Goal: Task Accomplishment & Management: Manage account settings

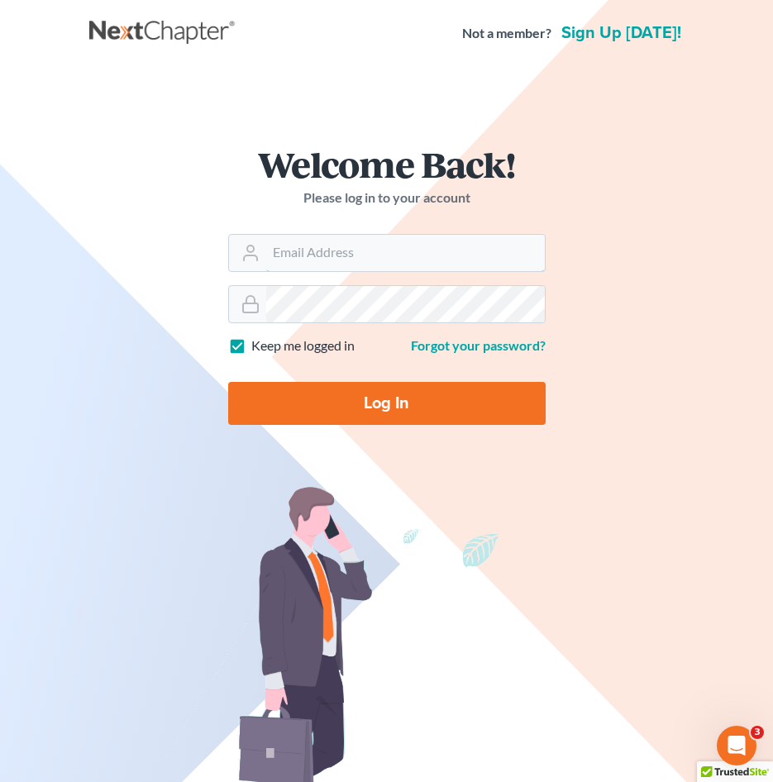
type input "Hunter@shieldlaw.com"
click at [400, 425] on form "Welcome Back! Please log in to your account Email Address Hunter@shieldlaw.com …" at bounding box center [386, 292] width 397 height 371
click at [414, 402] on input "Log In" at bounding box center [386, 403] width 317 height 43
type input "Thinking..."
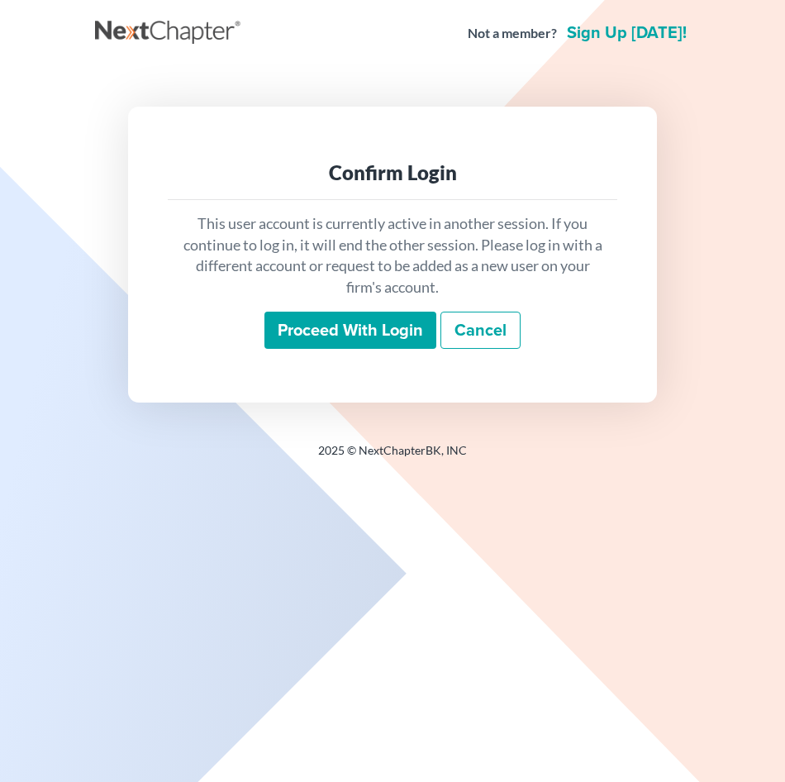
click at [373, 325] on input "Proceed with login" at bounding box center [350, 331] width 172 height 38
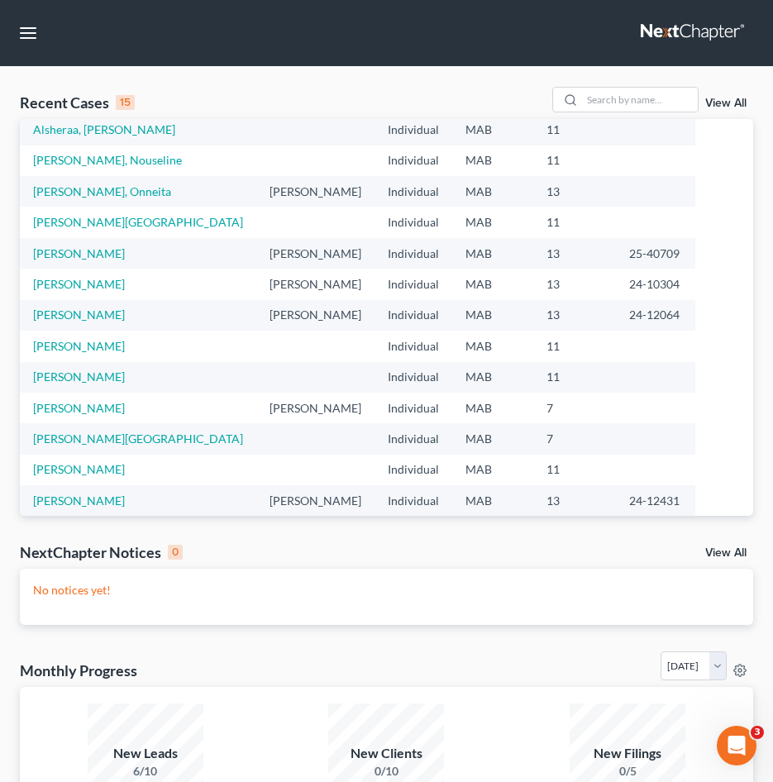
scroll to position [113, 0]
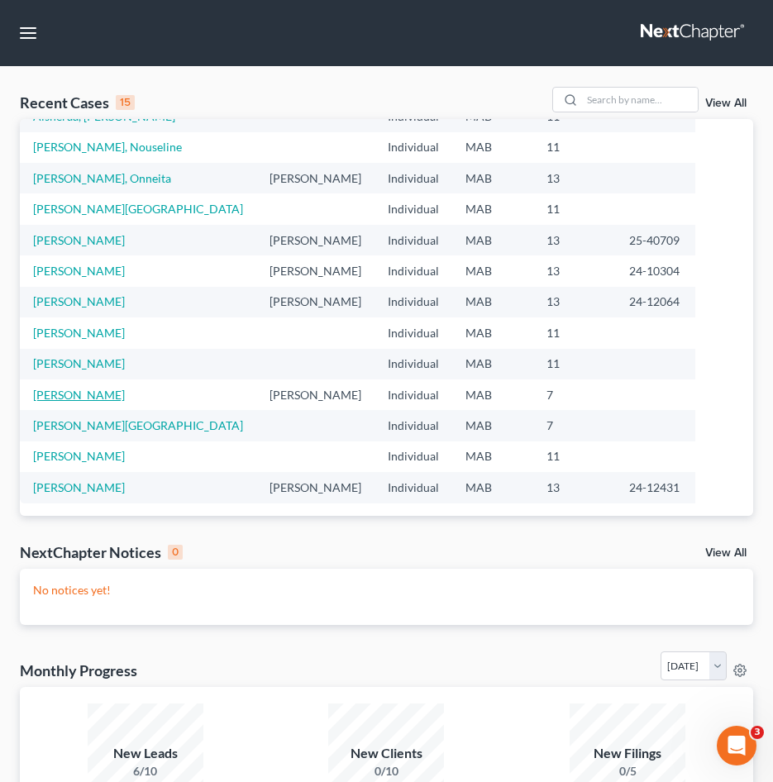
click at [74, 389] on link "[PERSON_NAME]" at bounding box center [79, 395] width 92 height 14
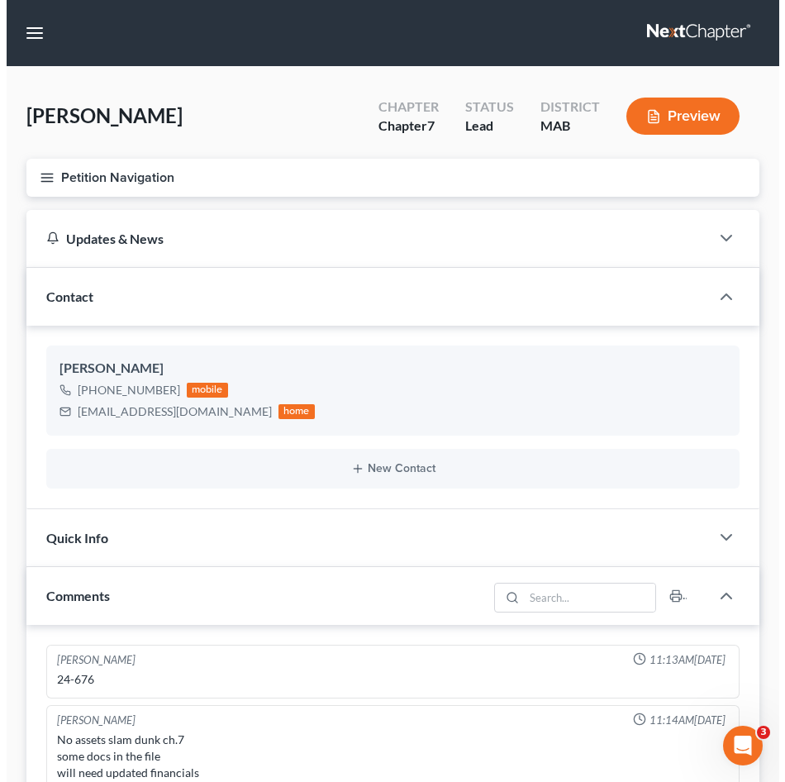
scroll to position [784, 0]
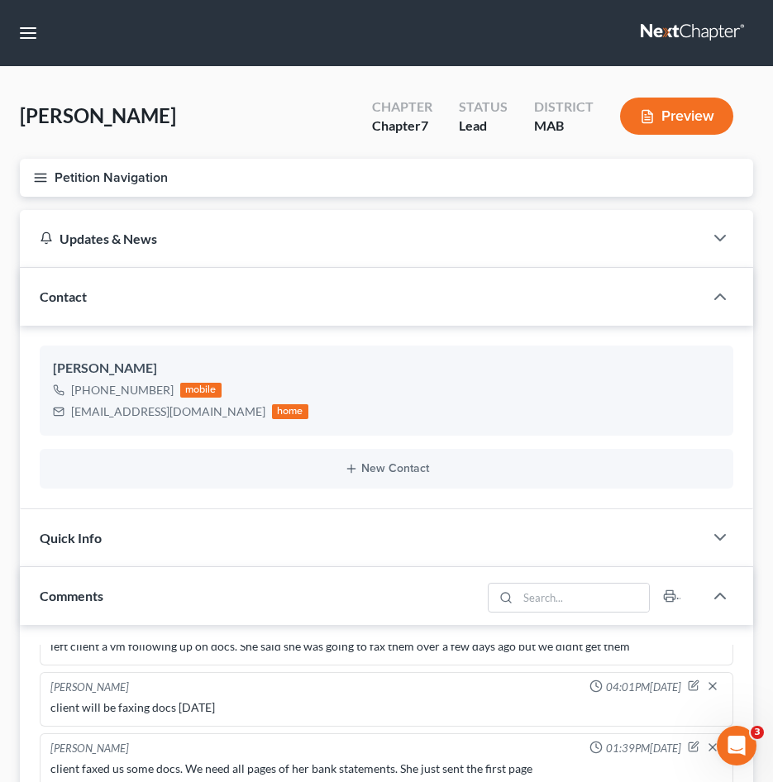
click at [41, 171] on icon "button" at bounding box center [40, 177] width 15 height 15
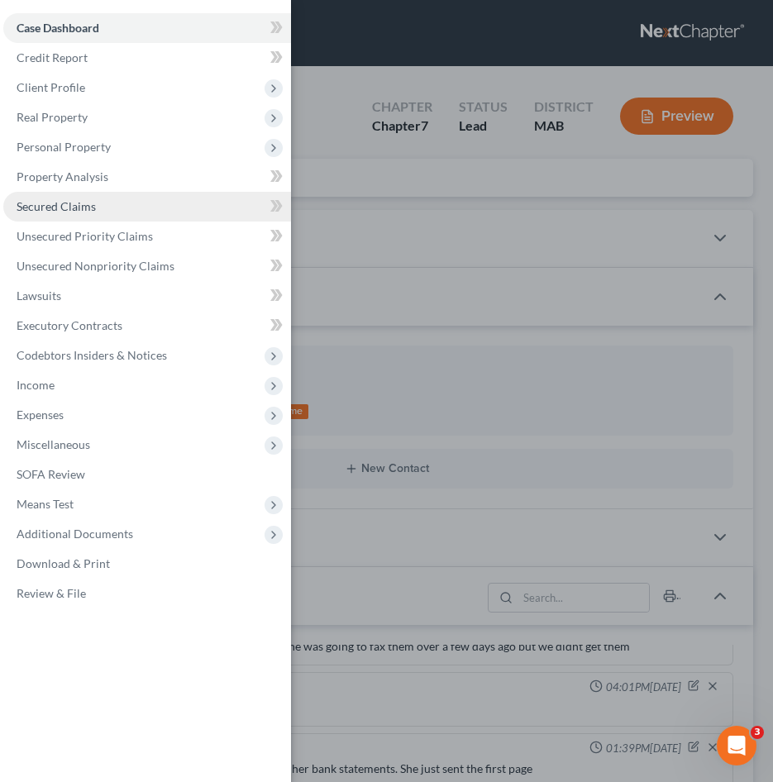
click at [107, 208] on link "Secured Claims" at bounding box center [147, 207] width 288 height 30
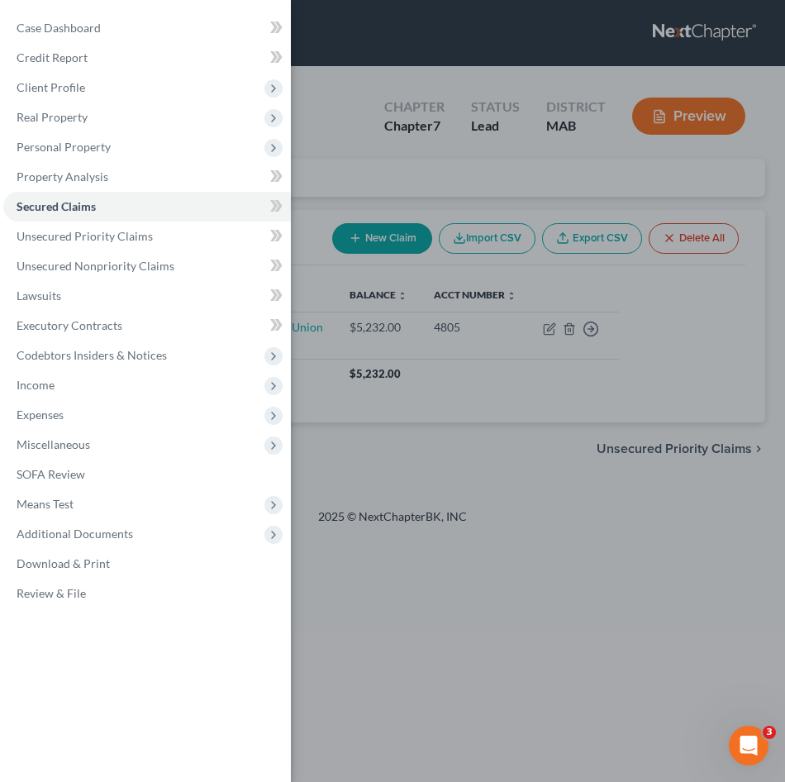
click at [481, 547] on div "Case Dashboard Payments Invoices Payments Payments Credit Report Client Profile" at bounding box center [392, 391] width 785 height 782
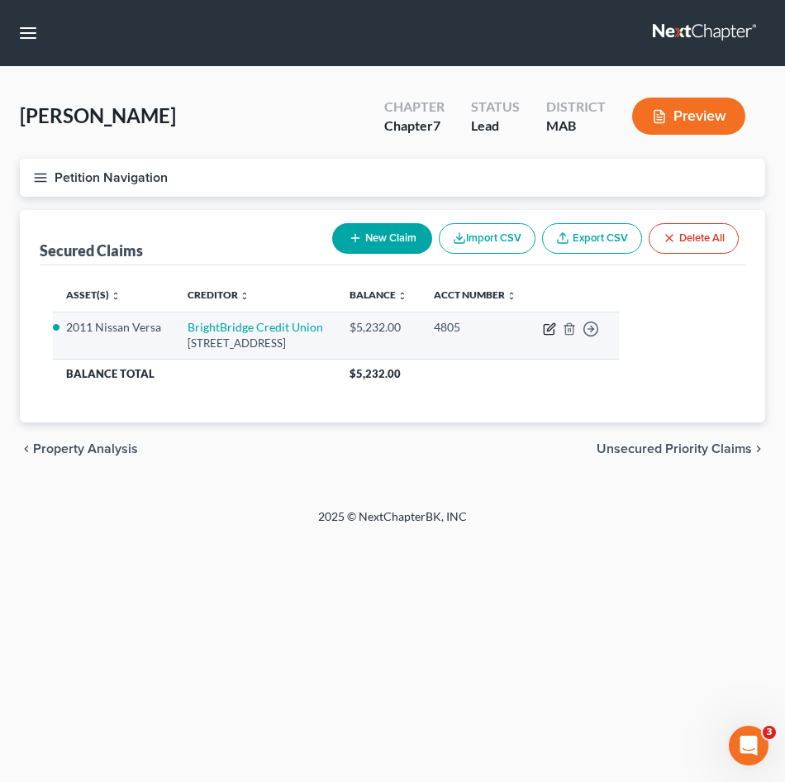
click at [555, 325] on icon "button" at bounding box center [550, 326] width 7 height 7
select select "22"
select select "0"
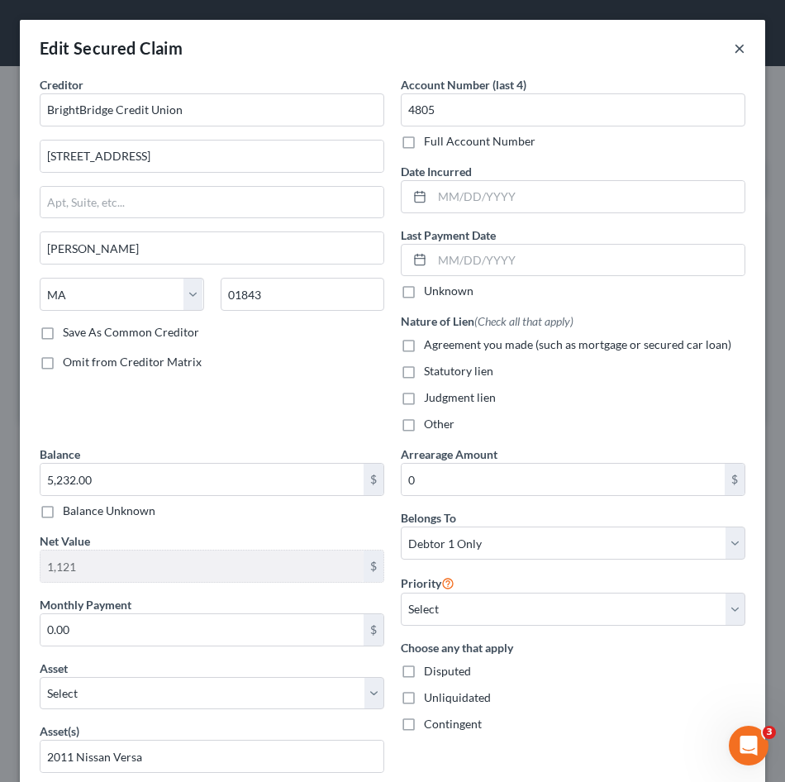
click at [734, 49] on button "×" at bounding box center [740, 48] width 12 height 20
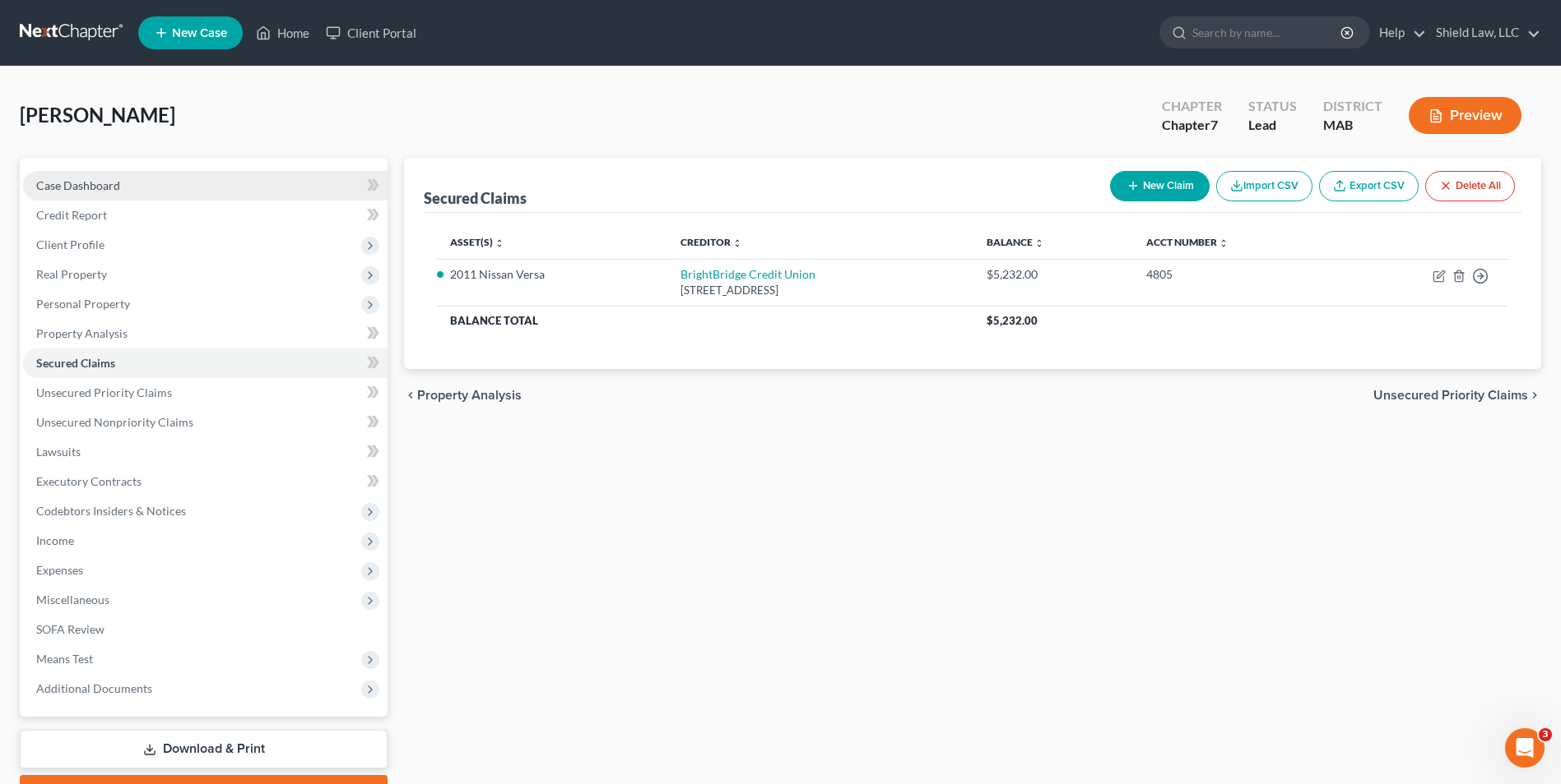
click at [129, 184] on link "Case Dashboard" at bounding box center [205, 186] width 364 height 30
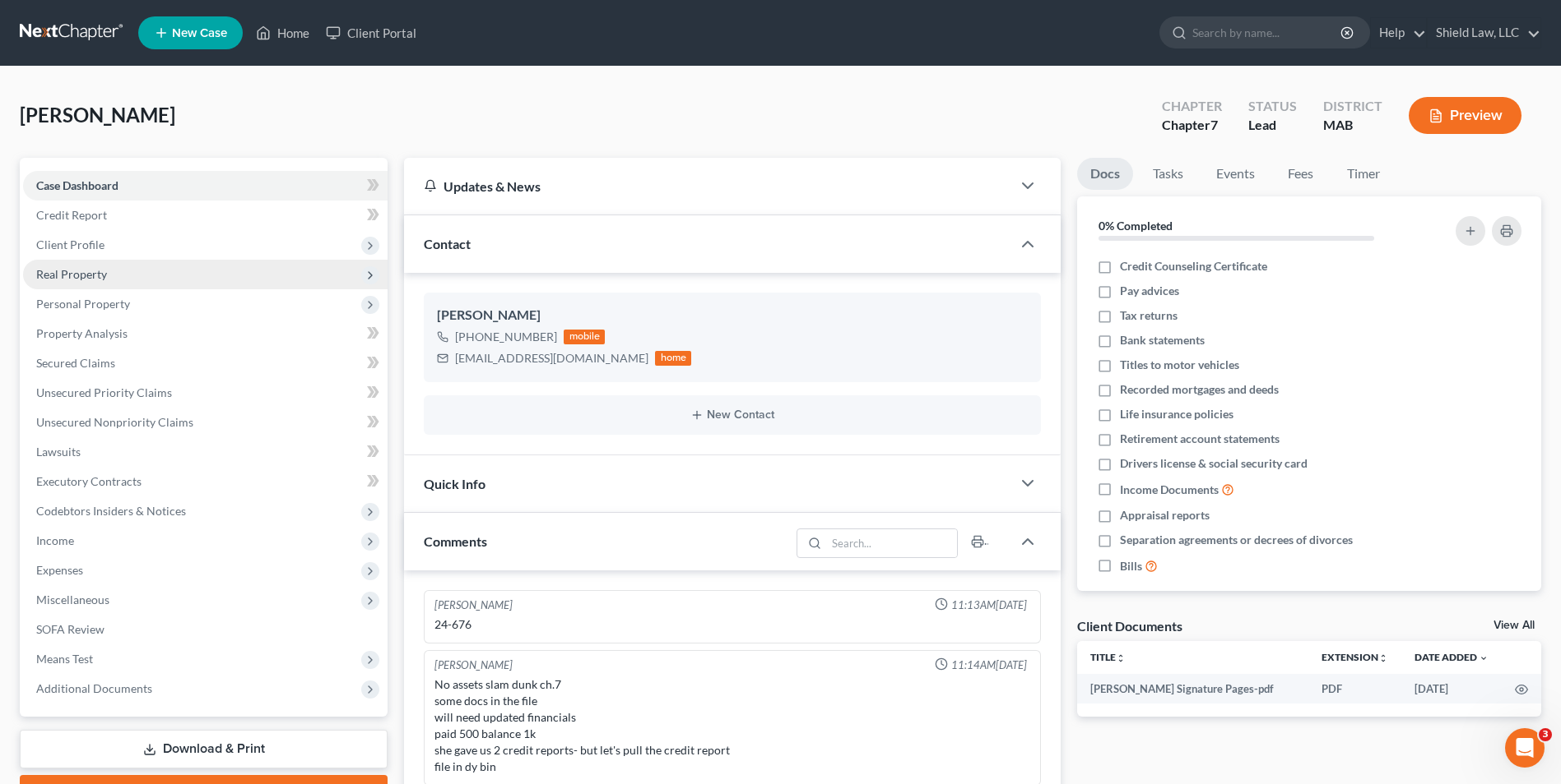
scroll to position [780, 0]
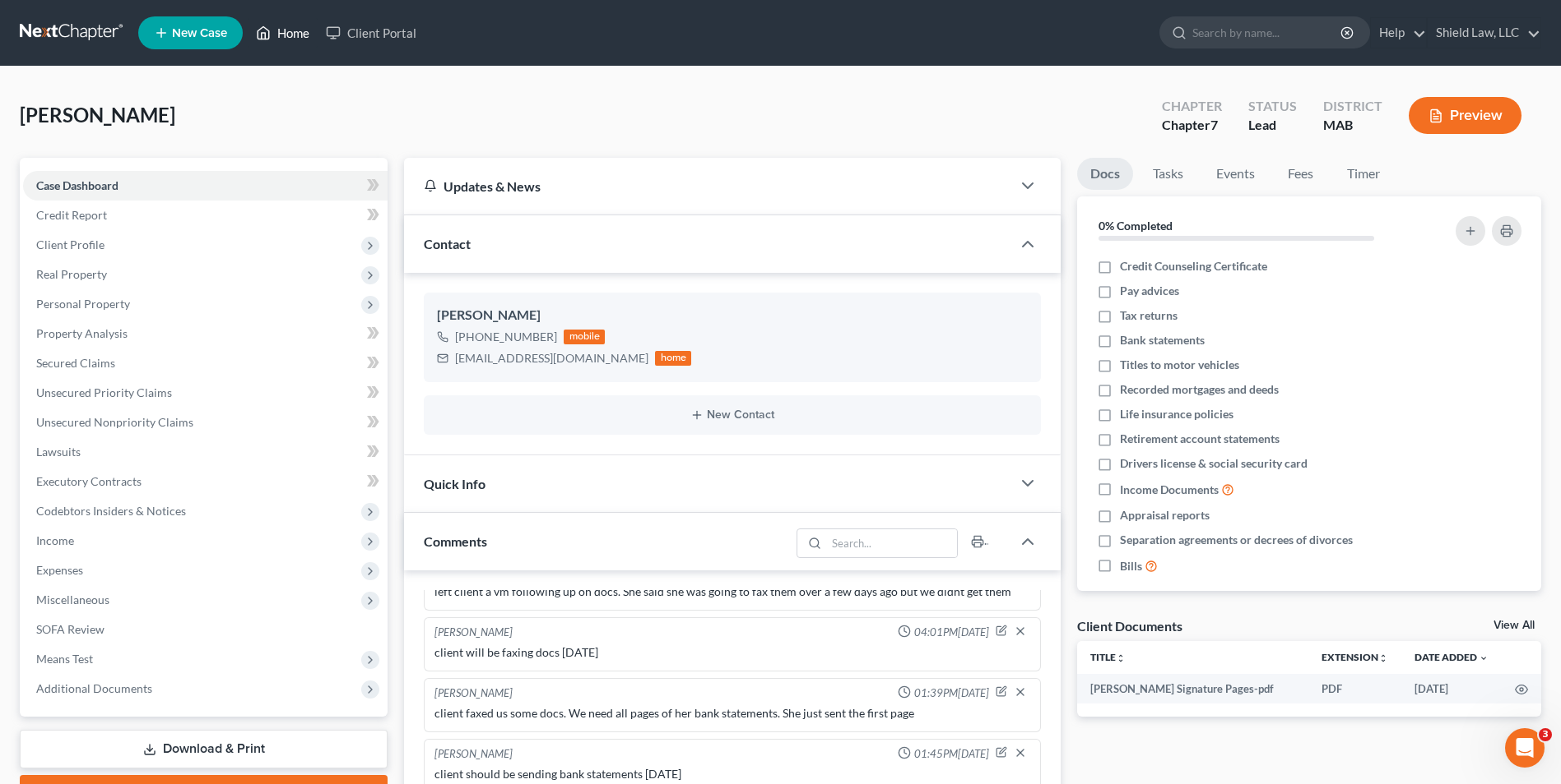
click at [304, 27] on link "Home" at bounding box center [283, 33] width 70 height 30
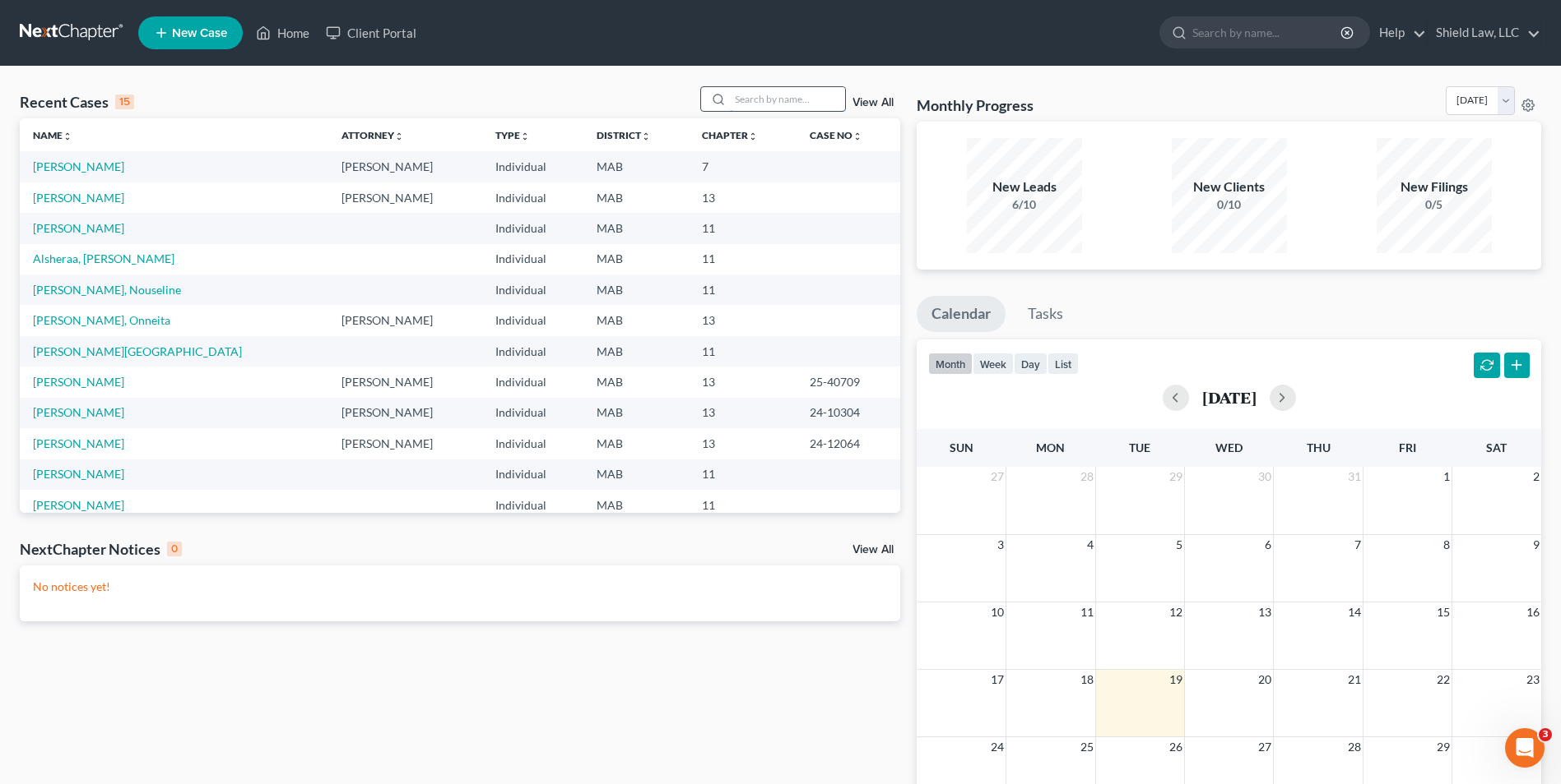
click at [747, 101] on input "search" at bounding box center [787, 99] width 115 height 24
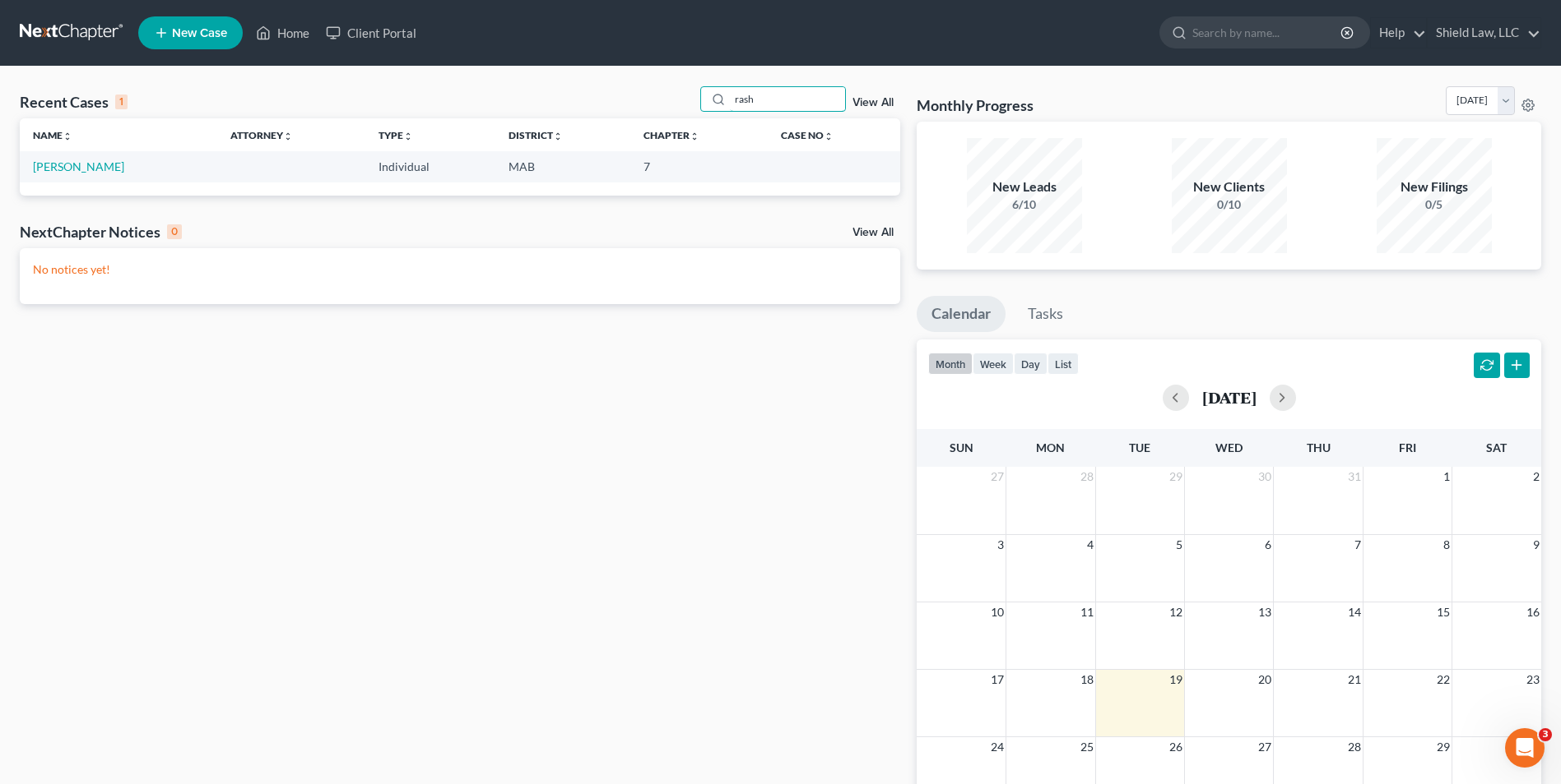
type input "rash"
click at [88, 167] on link "[PERSON_NAME]" at bounding box center [79, 166] width 92 height 14
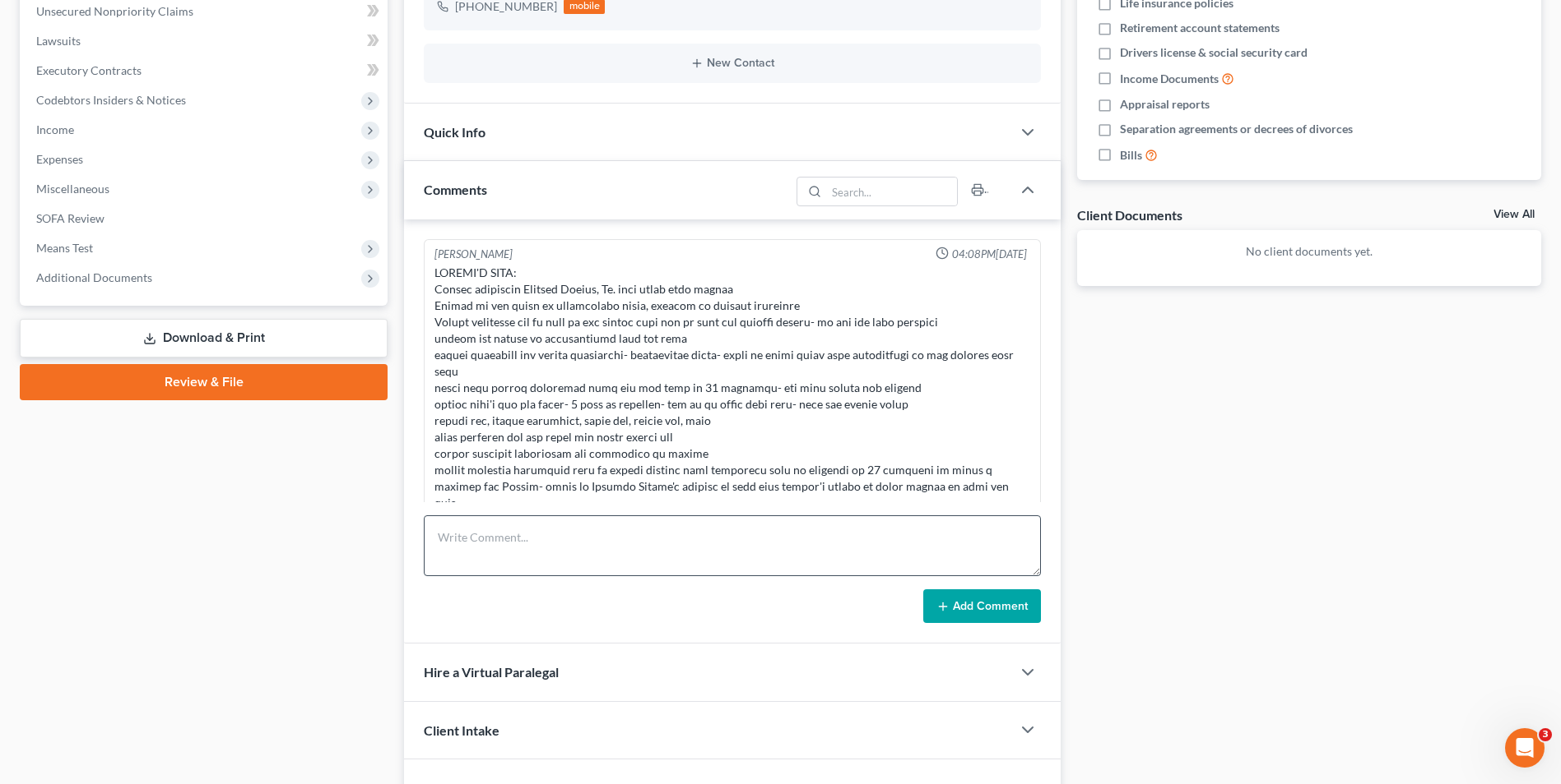
scroll to position [2501, 0]
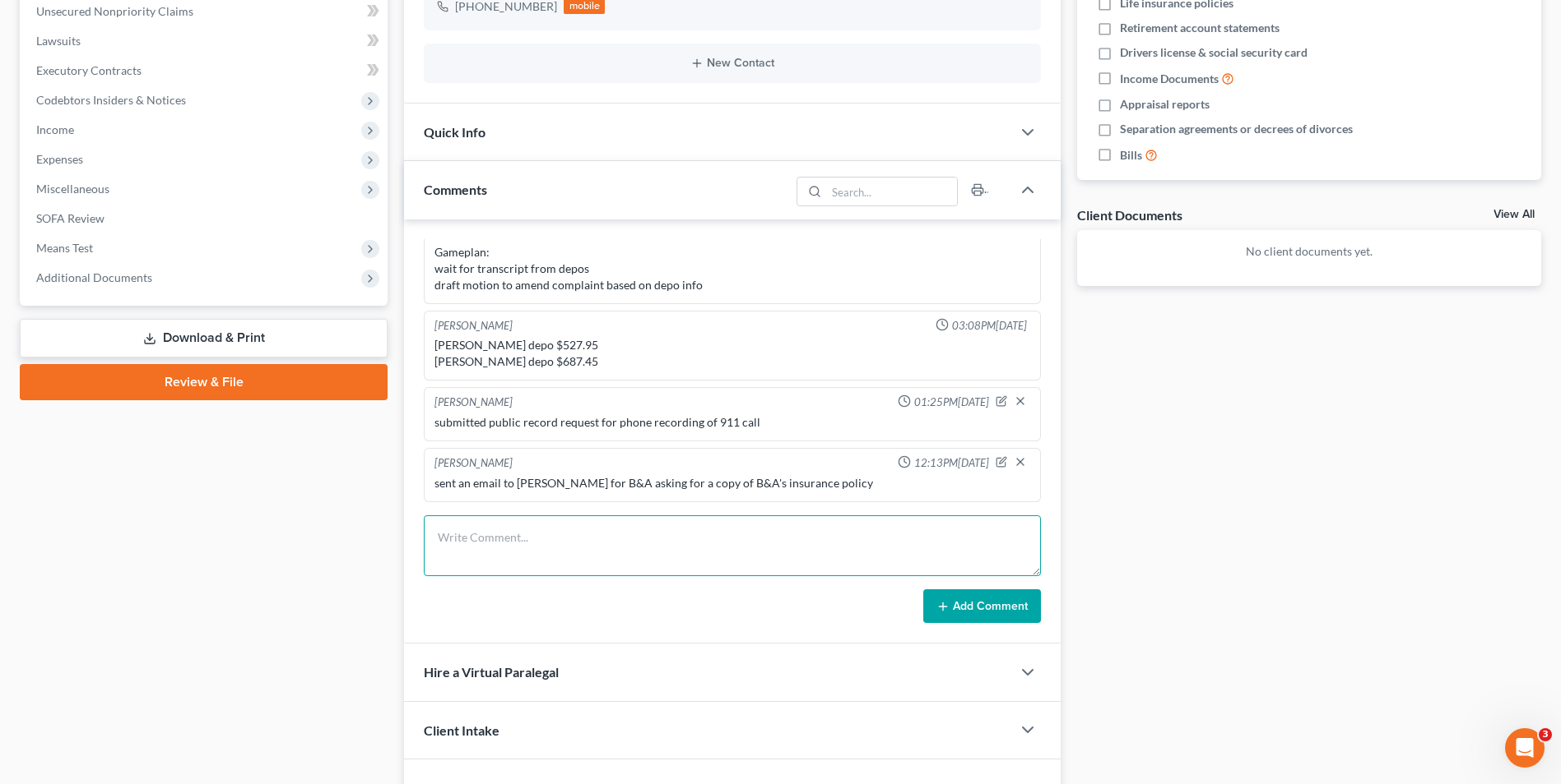
click at [594, 555] on textarea at bounding box center [733, 545] width 617 height 61
type textarea "Prepped joint pre-trial memo [DATE], reviewed file for exhibits - 3 hours"
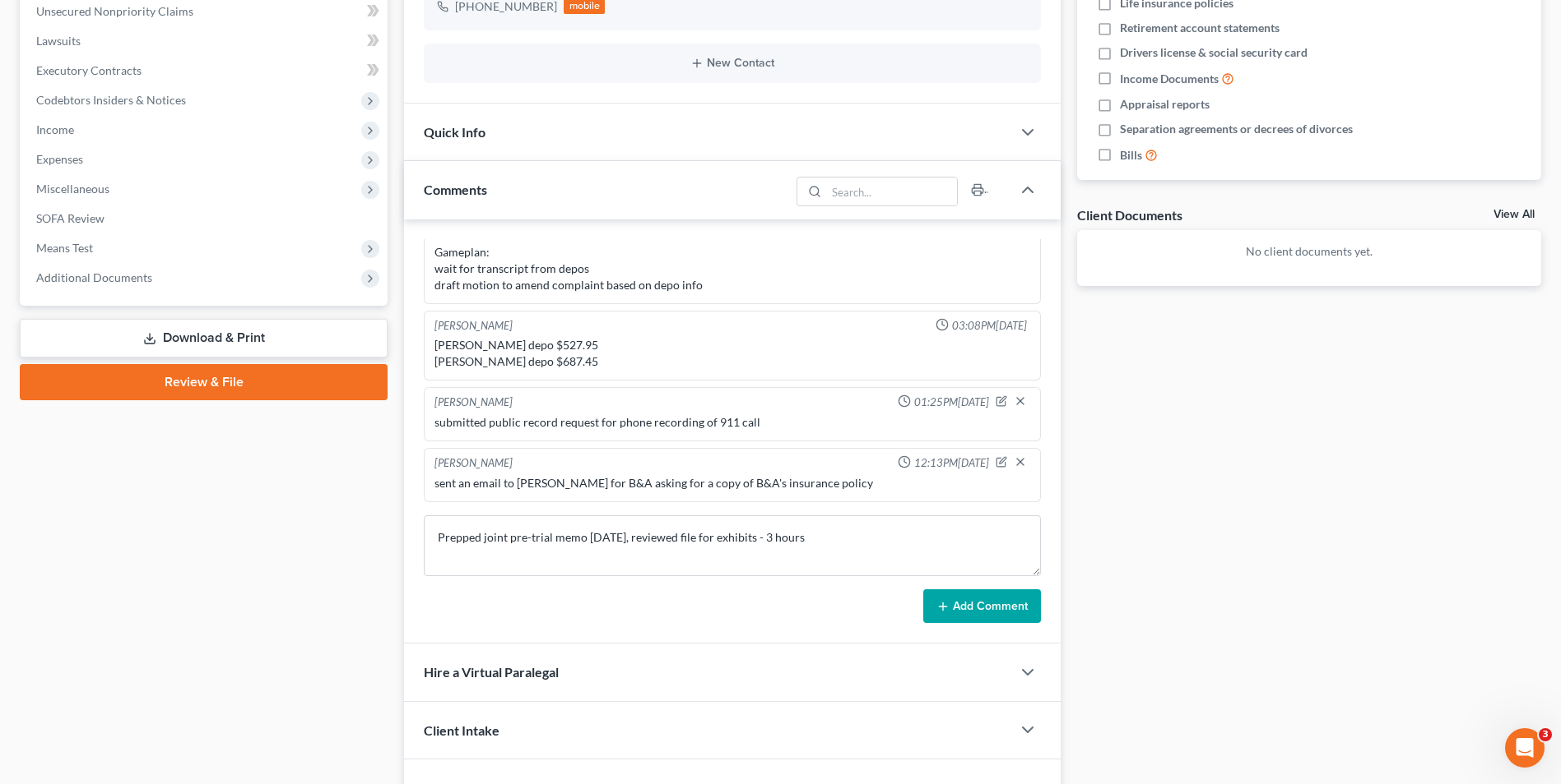
click at [780, 607] on button "Add Comment" at bounding box center [982, 607] width 117 height 35
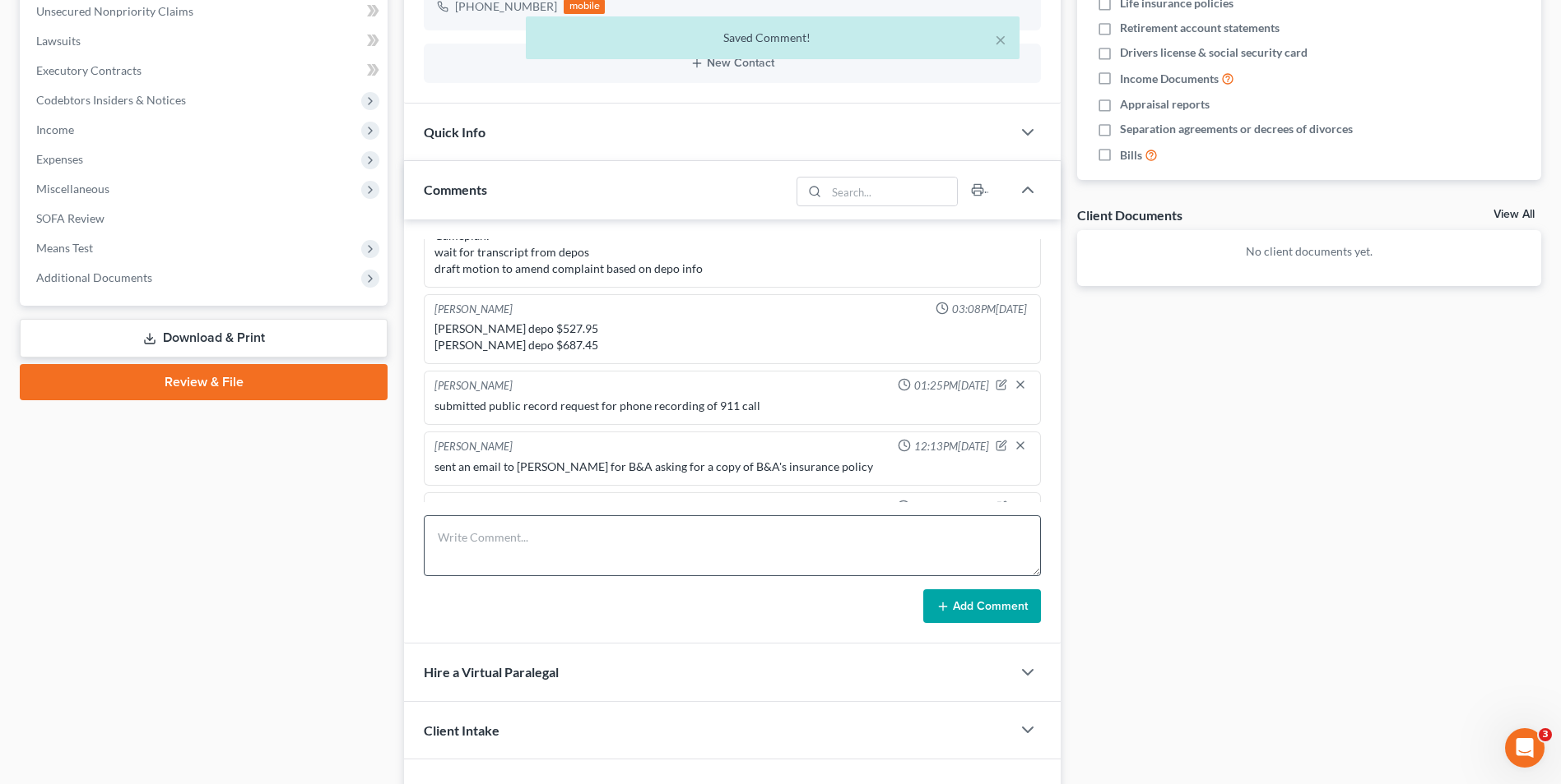
scroll to position [2562, 0]
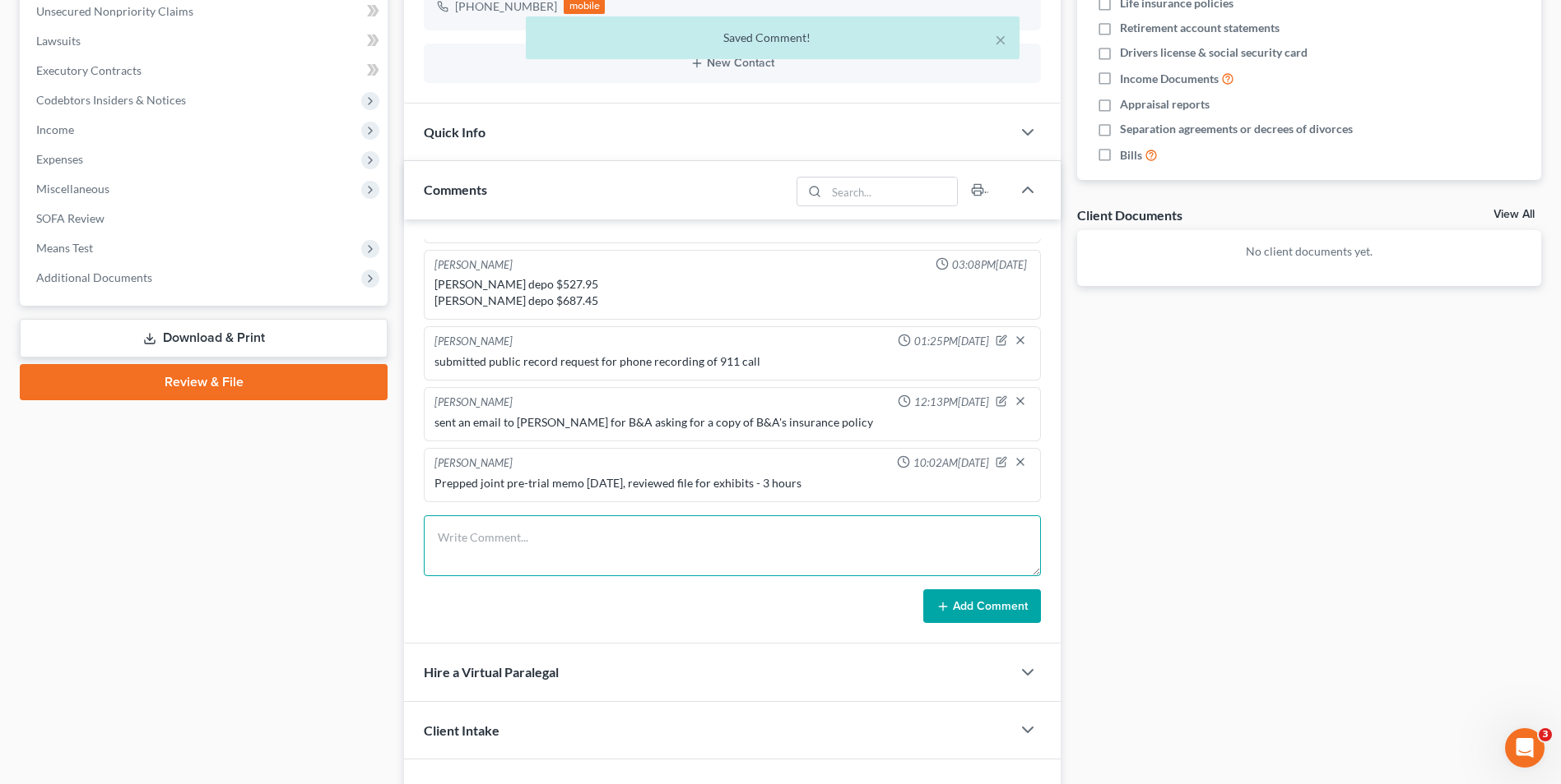
click at [780, 548] on textarea at bounding box center [733, 545] width 617 height 61
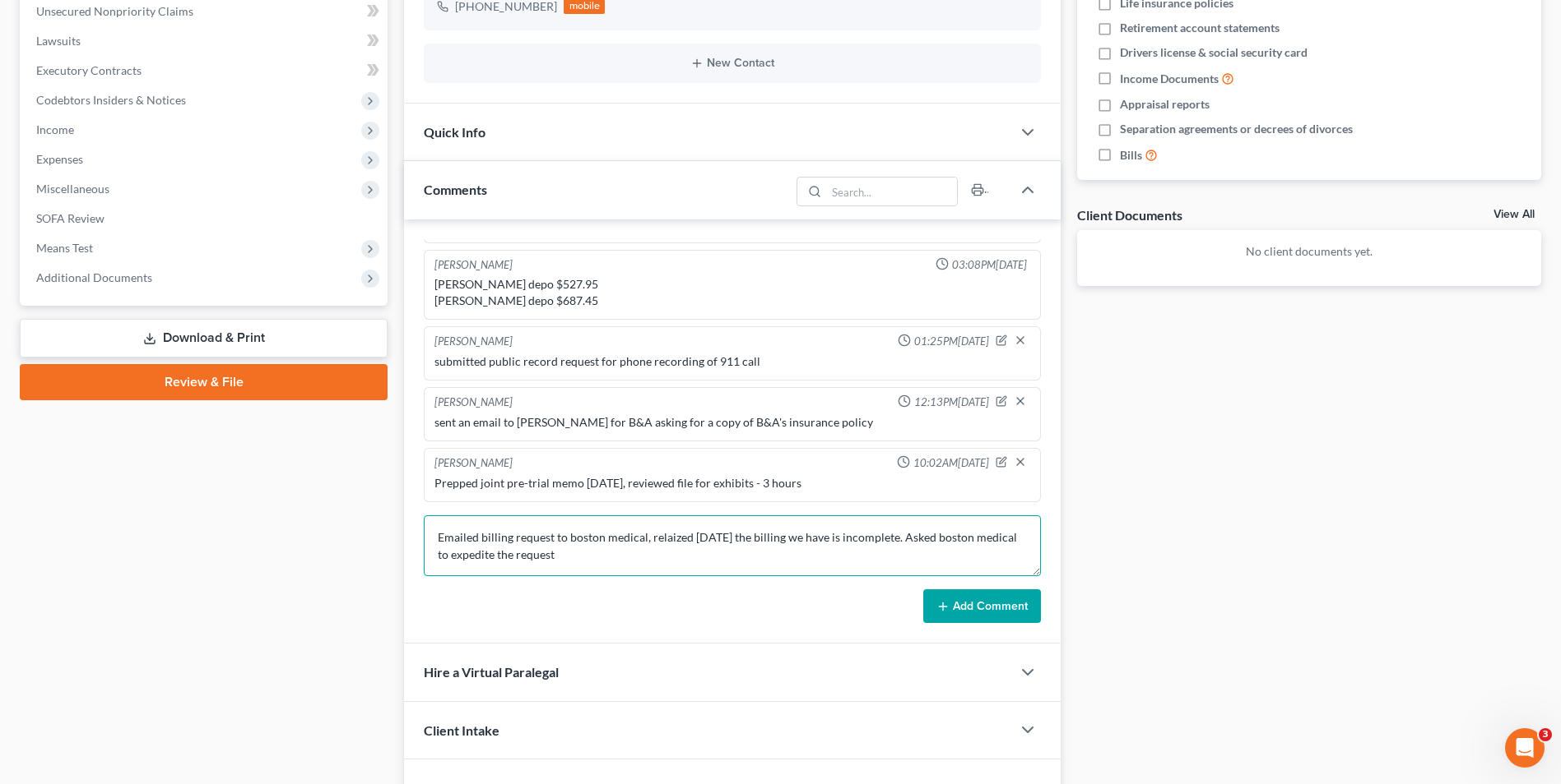
click at [718, 557] on textarea "Emailed billing request to boston medical, relaized [DATE] the billing we have …" at bounding box center [733, 545] width 617 height 61
click at [628, 568] on textarea "Emailed billing request to boston medical, realized [DATE] the billing we have …" at bounding box center [733, 545] width 617 height 61
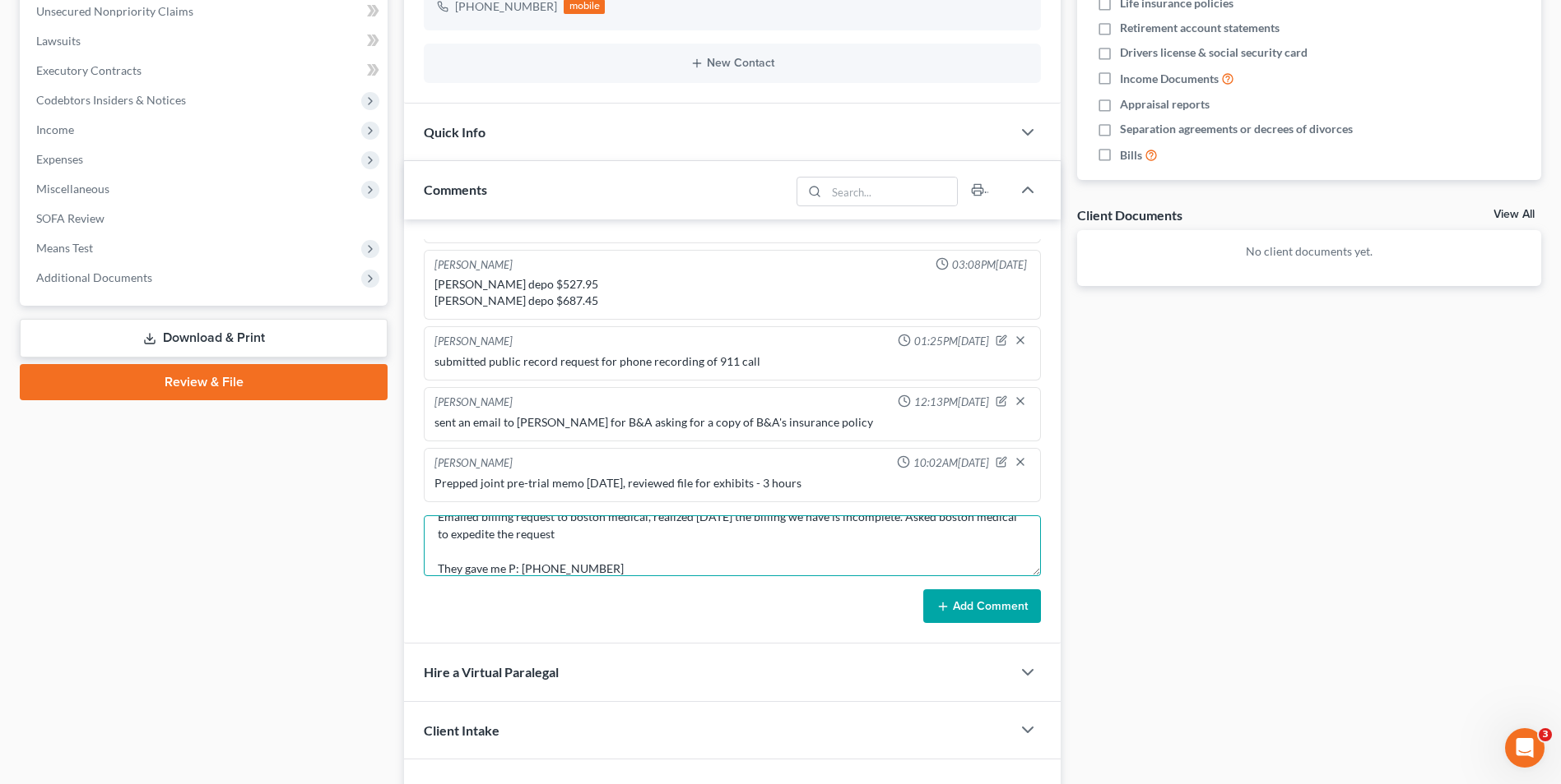
scroll to position [38, 0]
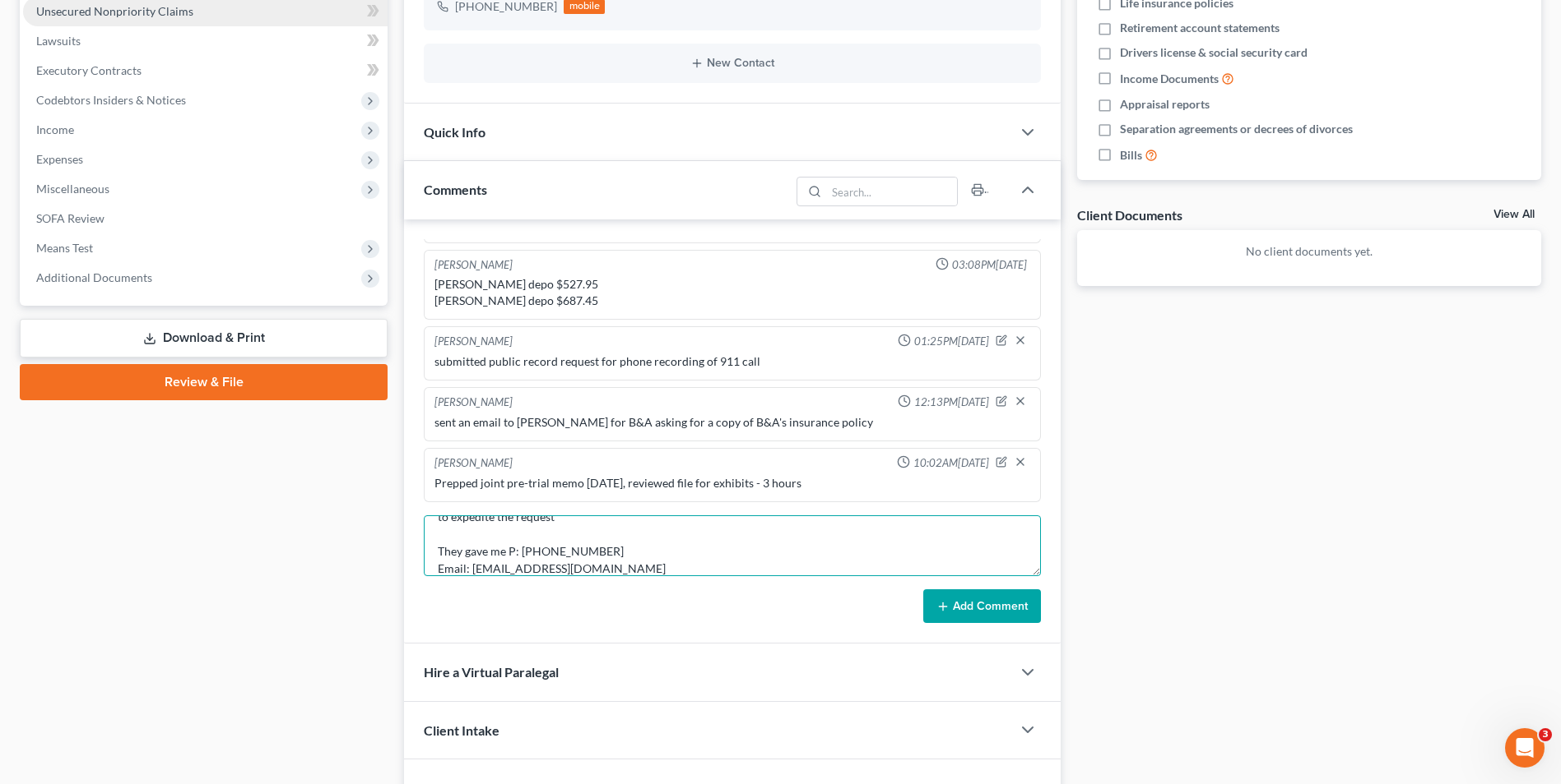
type textarea "Emailed billing request to boston medical, realized [DATE] the billing we have …"
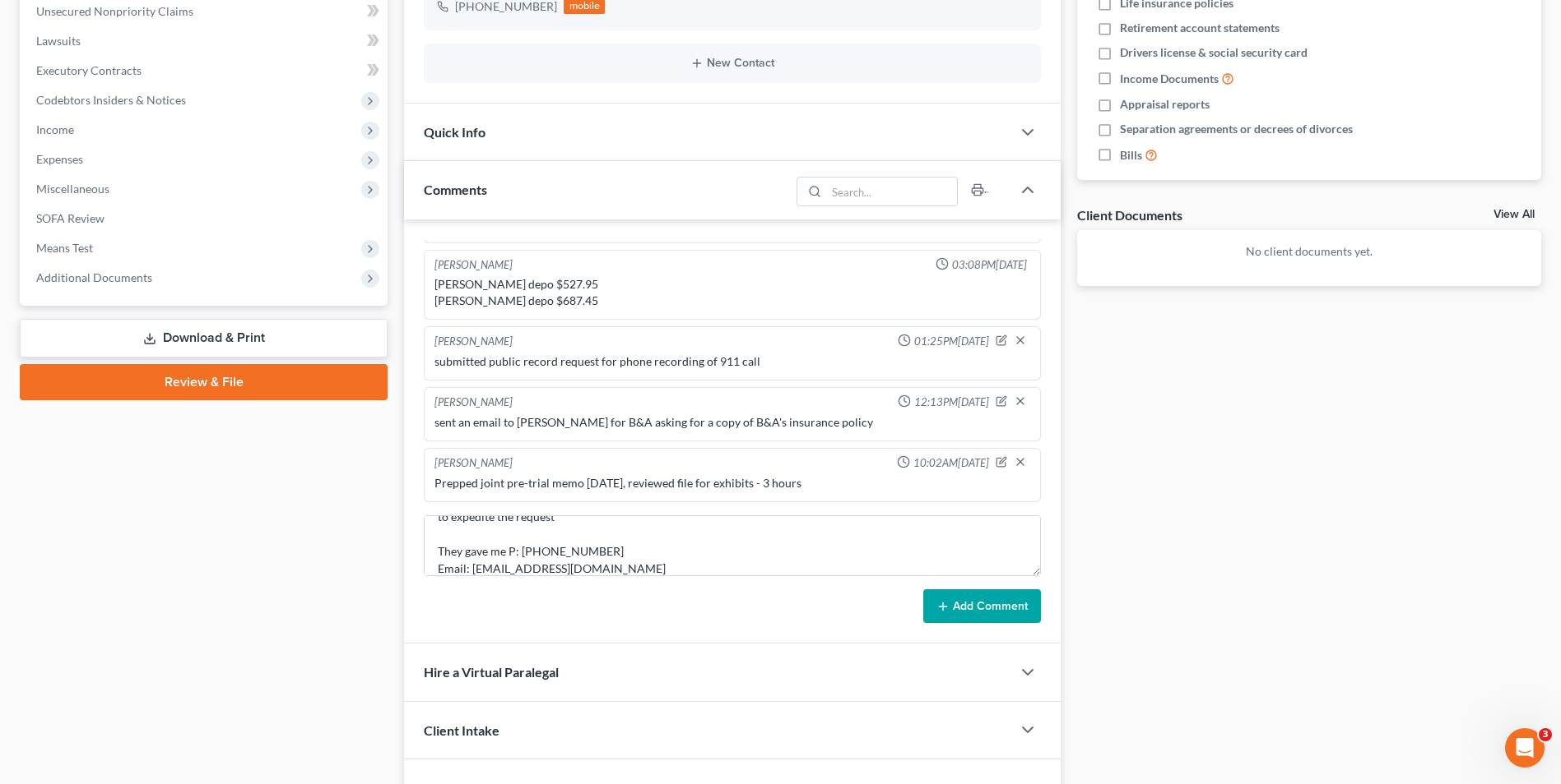
click at [780, 597] on button "Add Comment" at bounding box center [982, 607] width 117 height 35
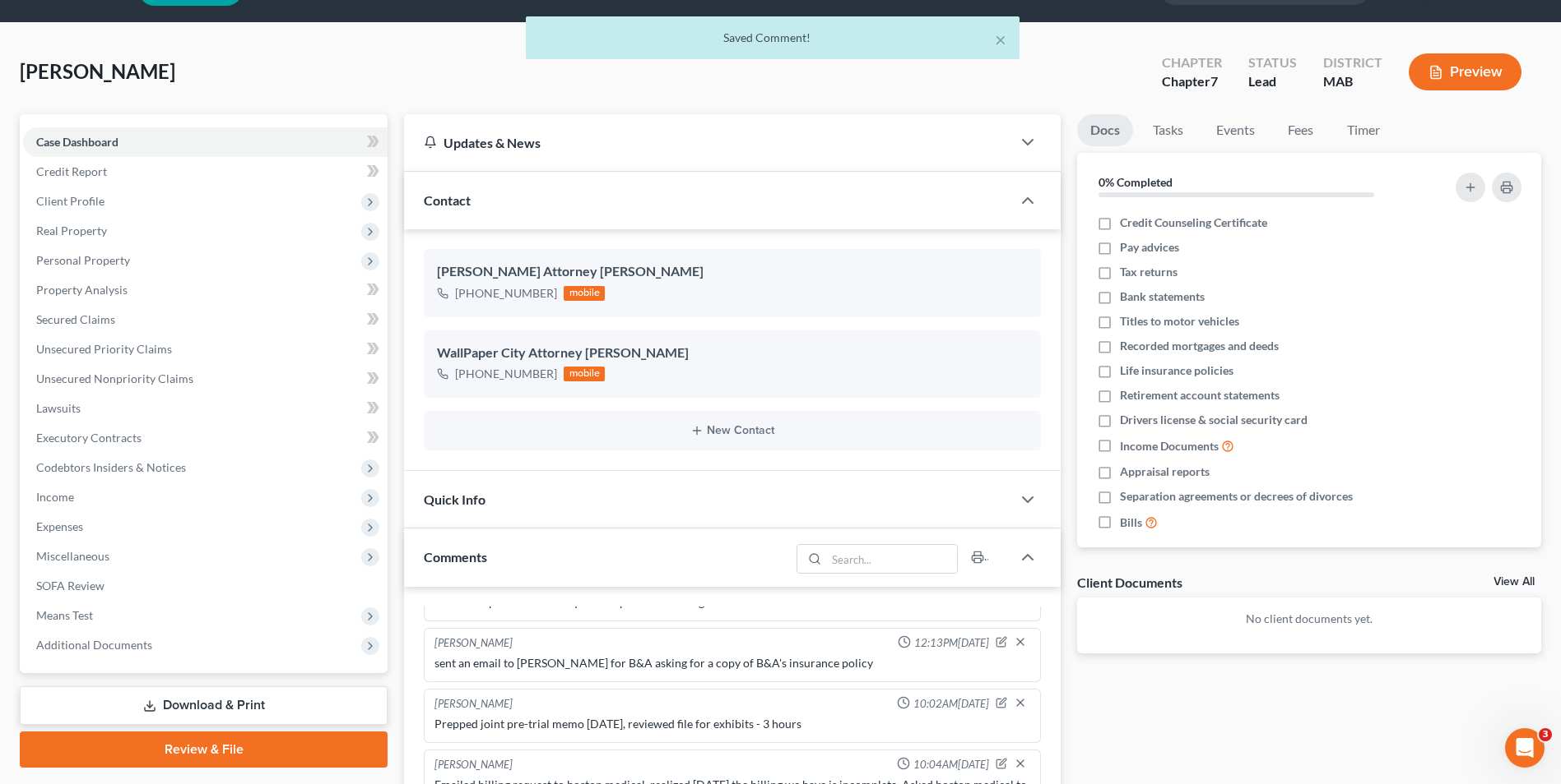
scroll to position [0, 0]
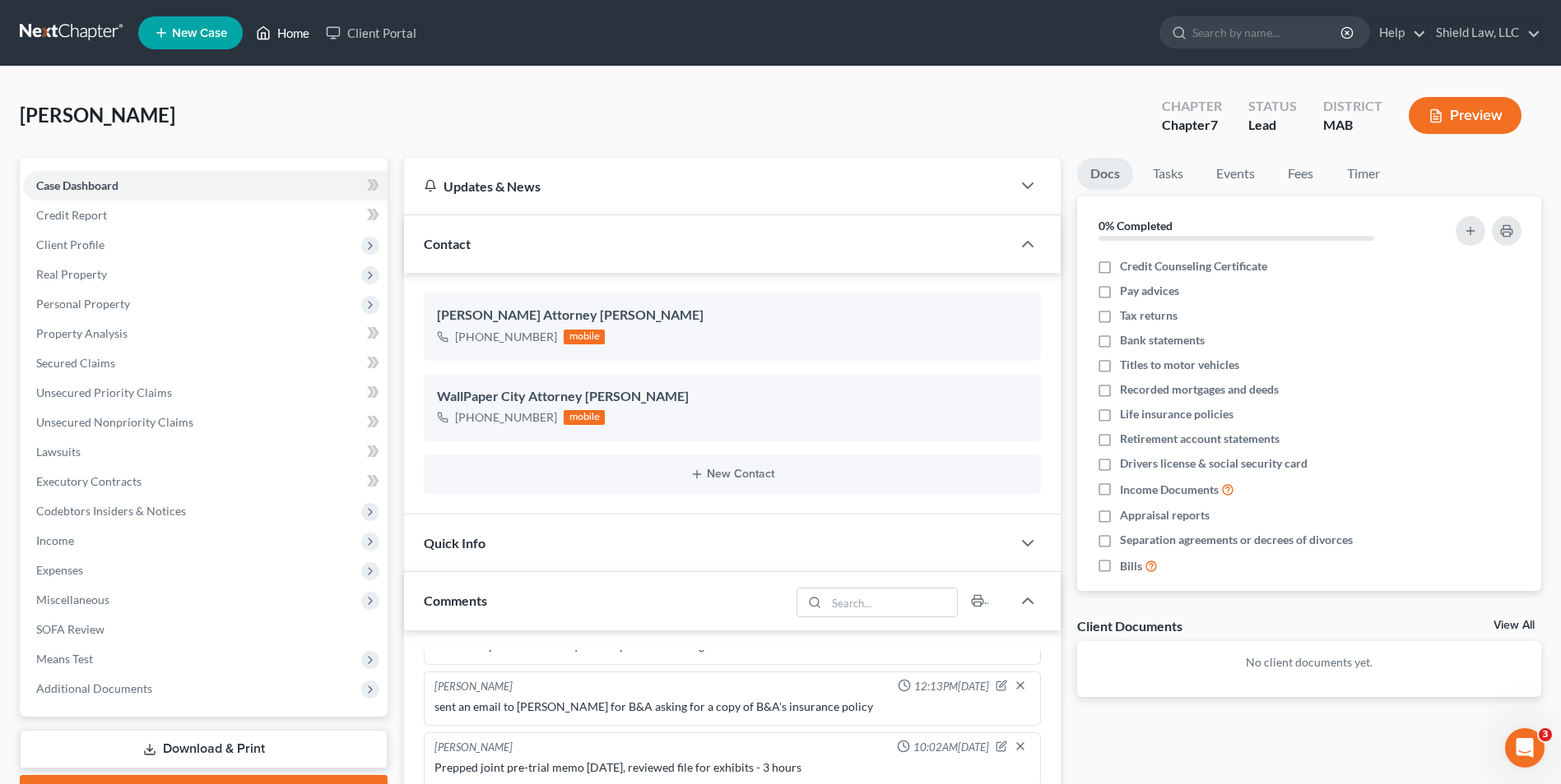
click at [297, 34] on link "Home" at bounding box center [283, 33] width 70 height 30
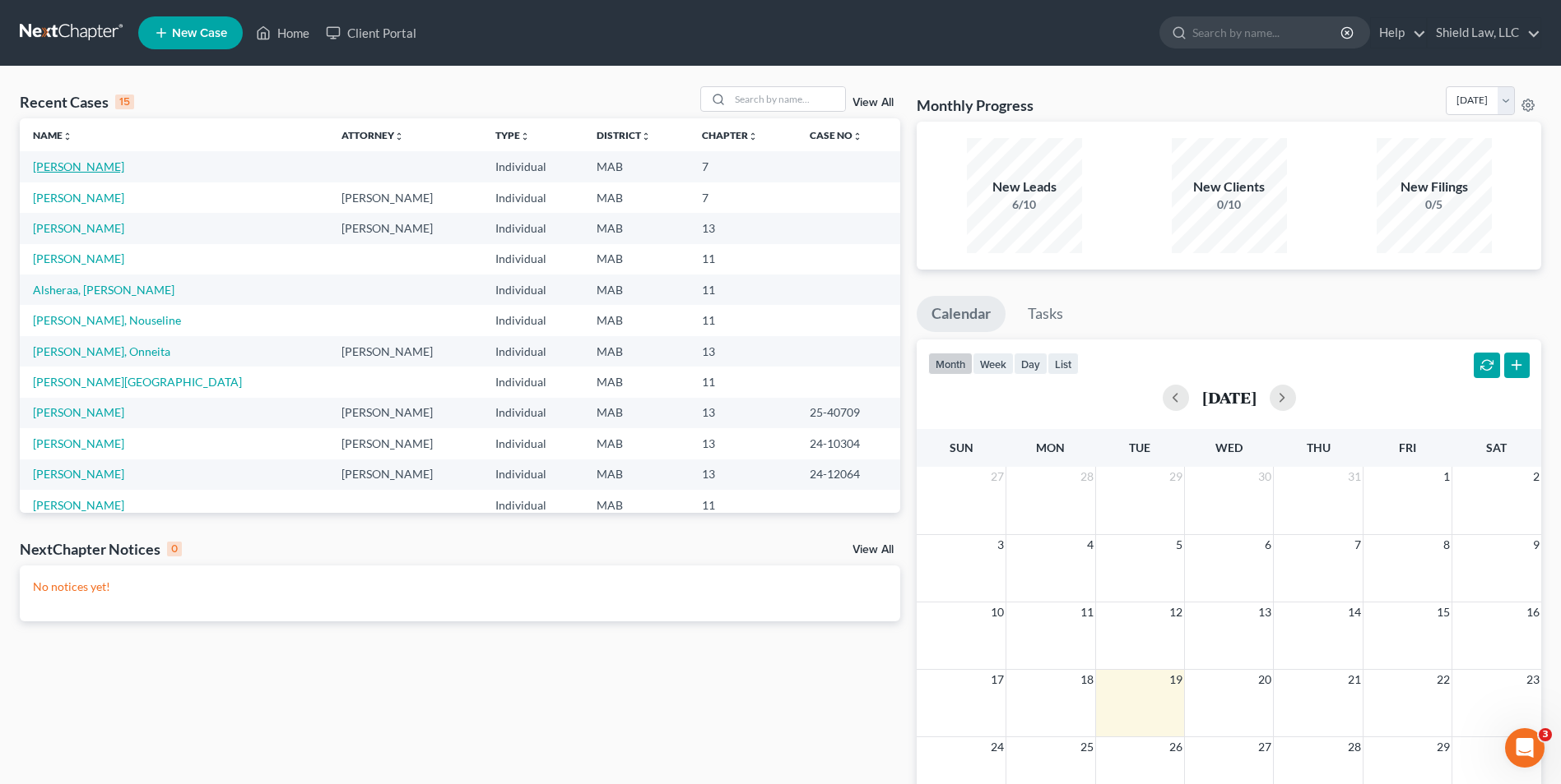
drag, startPoint x: 69, startPoint y: 169, endPoint x: 87, endPoint y: 182, distance: 22.2
click at [70, 169] on link "[PERSON_NAME]" at bounding box center [79, 166] width 92 height 14
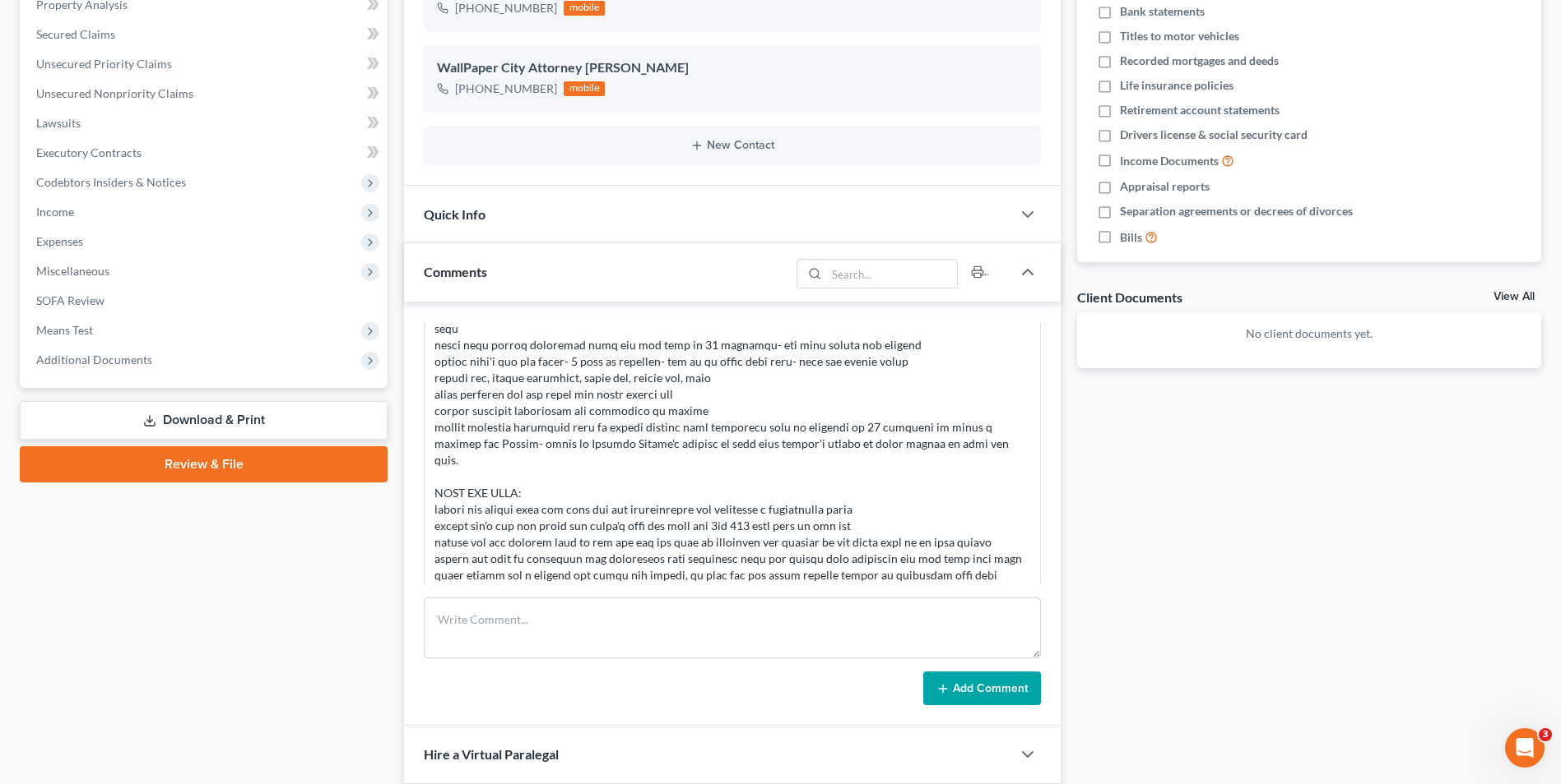
scroll to position [2688, 0]
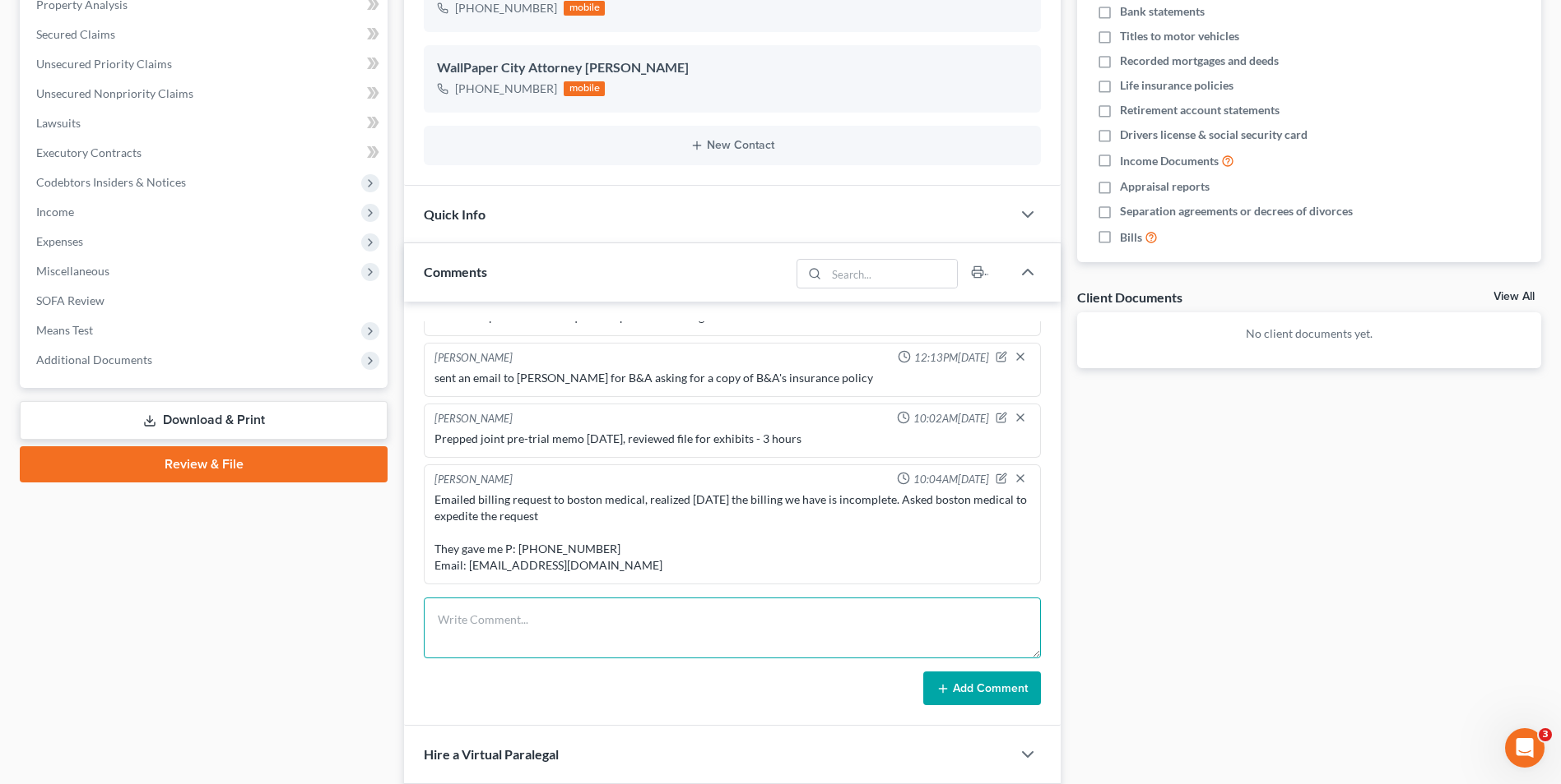
click at [565, 622] on textarea at bounding box center [733, 628] width 617 height 61
paste textarea "0. Loremi Dolors 5. Ametco Adipis Elitsedd Eiusmod 9. Tempor in Utlabo Etdolor …"
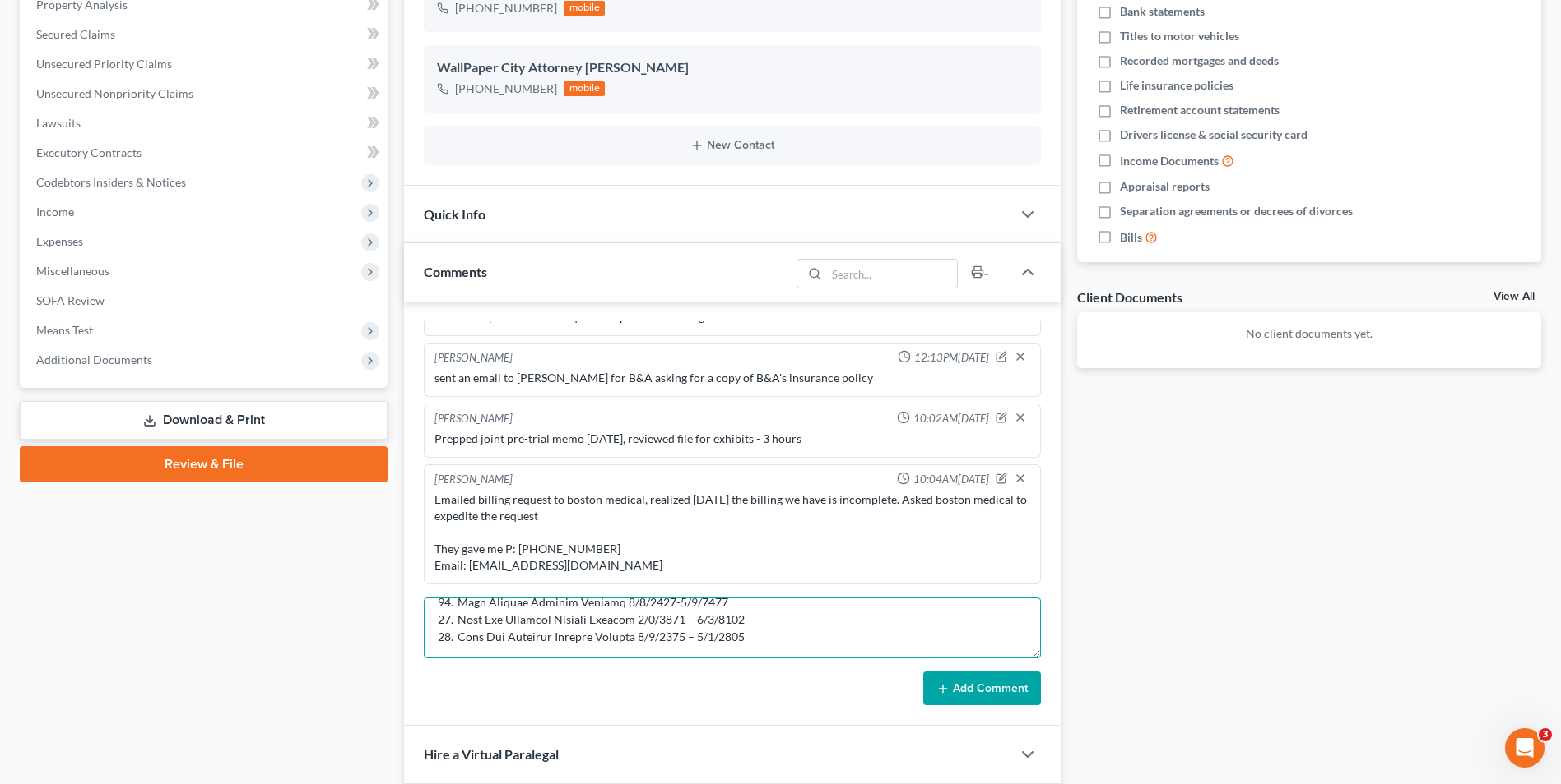
scroll to position [380, 0]
type textarea "loremips dol sitam: 0. Consec Adipis 8. Elitse Doeius Temporin Utlabor 6. Etdol…"
click at [780, 693] on button "Add Comment" at bounding box center [982, 688] width 117 height 35
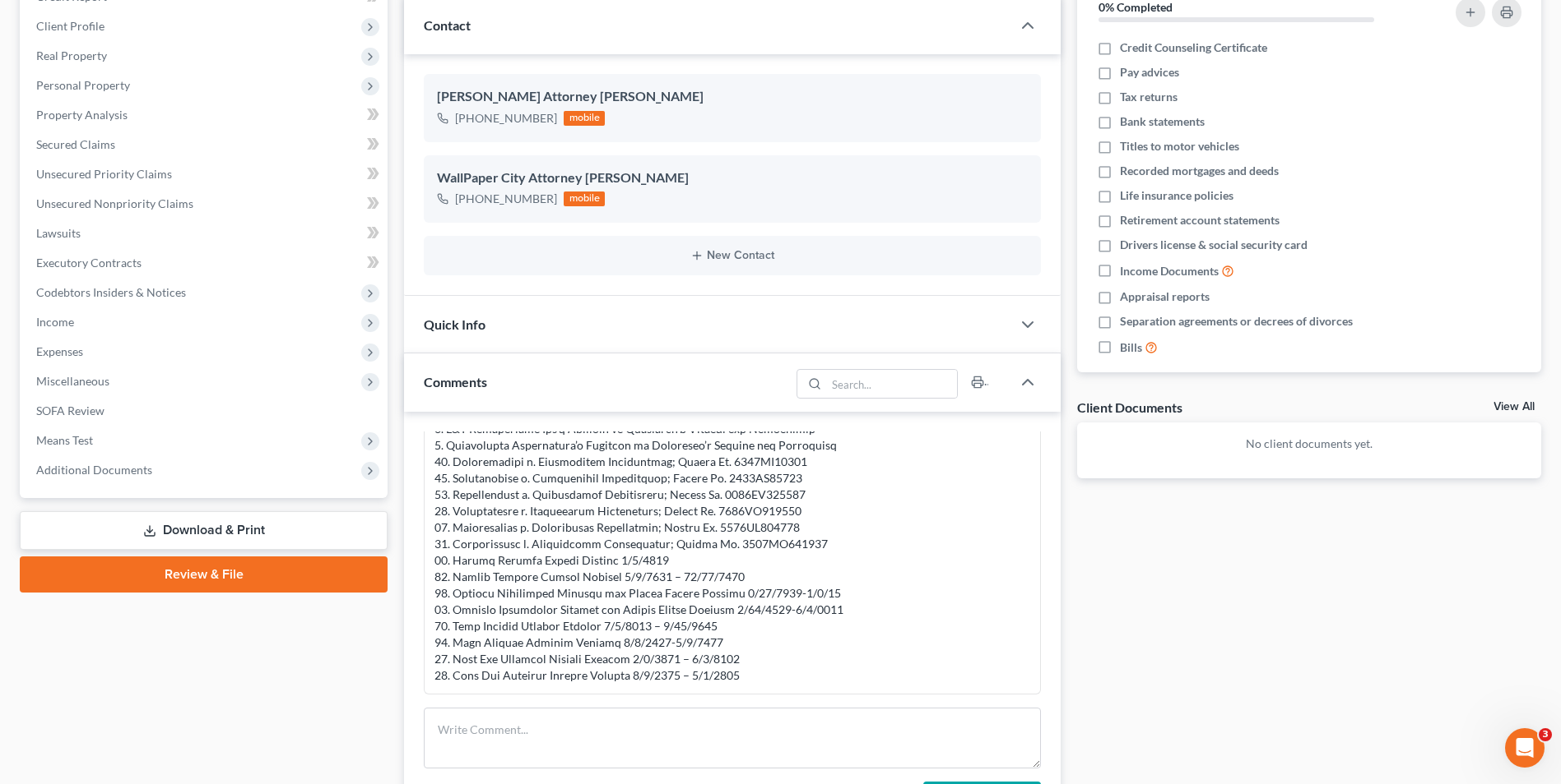
scroll to position [0, 0]
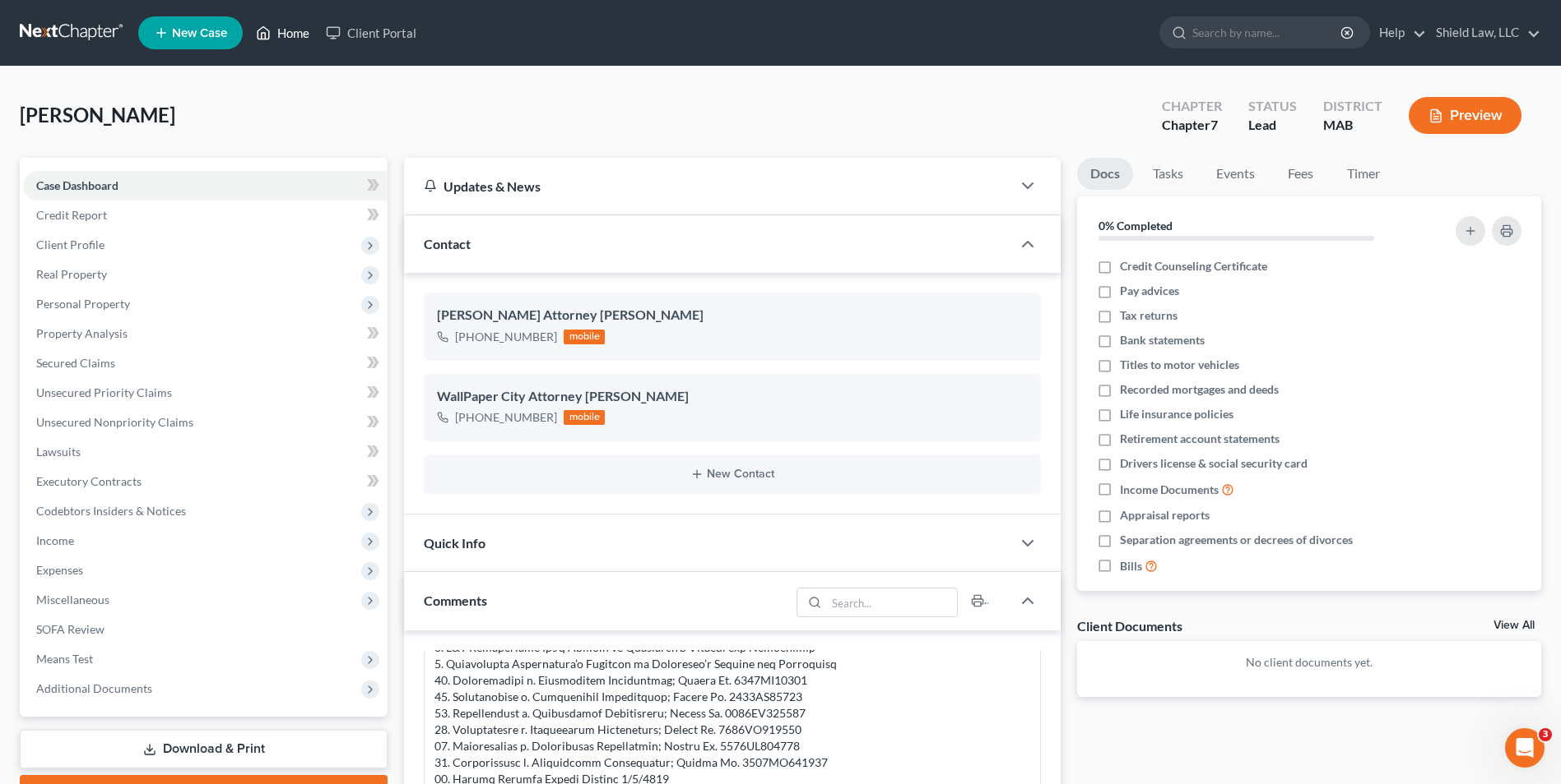
click at [298, 31] on link "Home" at bounding box center [283, 33] width 70 height 30
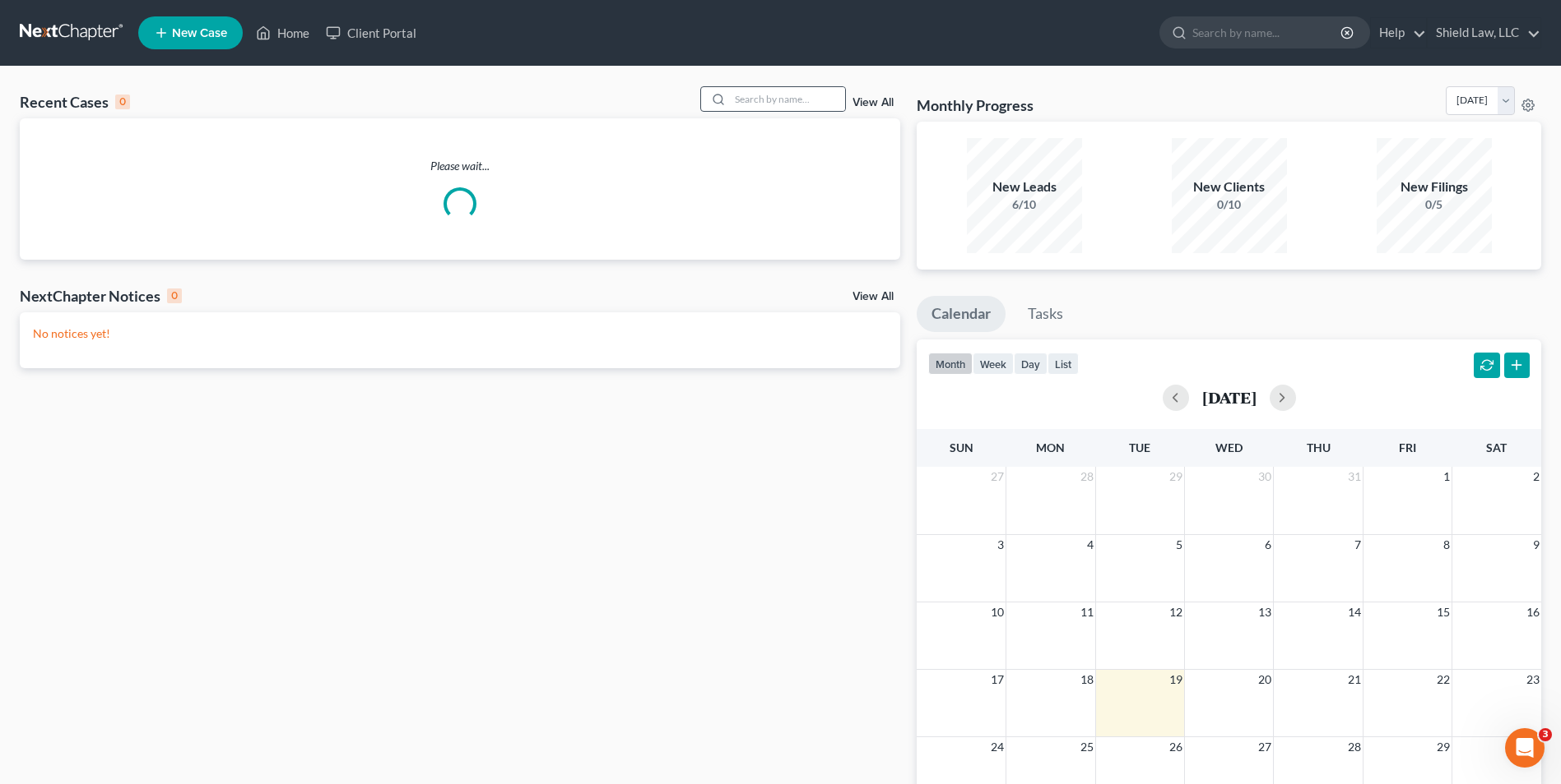
click at [780, 87] on div at bounding box center [773, 99] width 146 height 26
click at [780, 96] on input "search" at bounding box center [787, 99] width 115 height 24
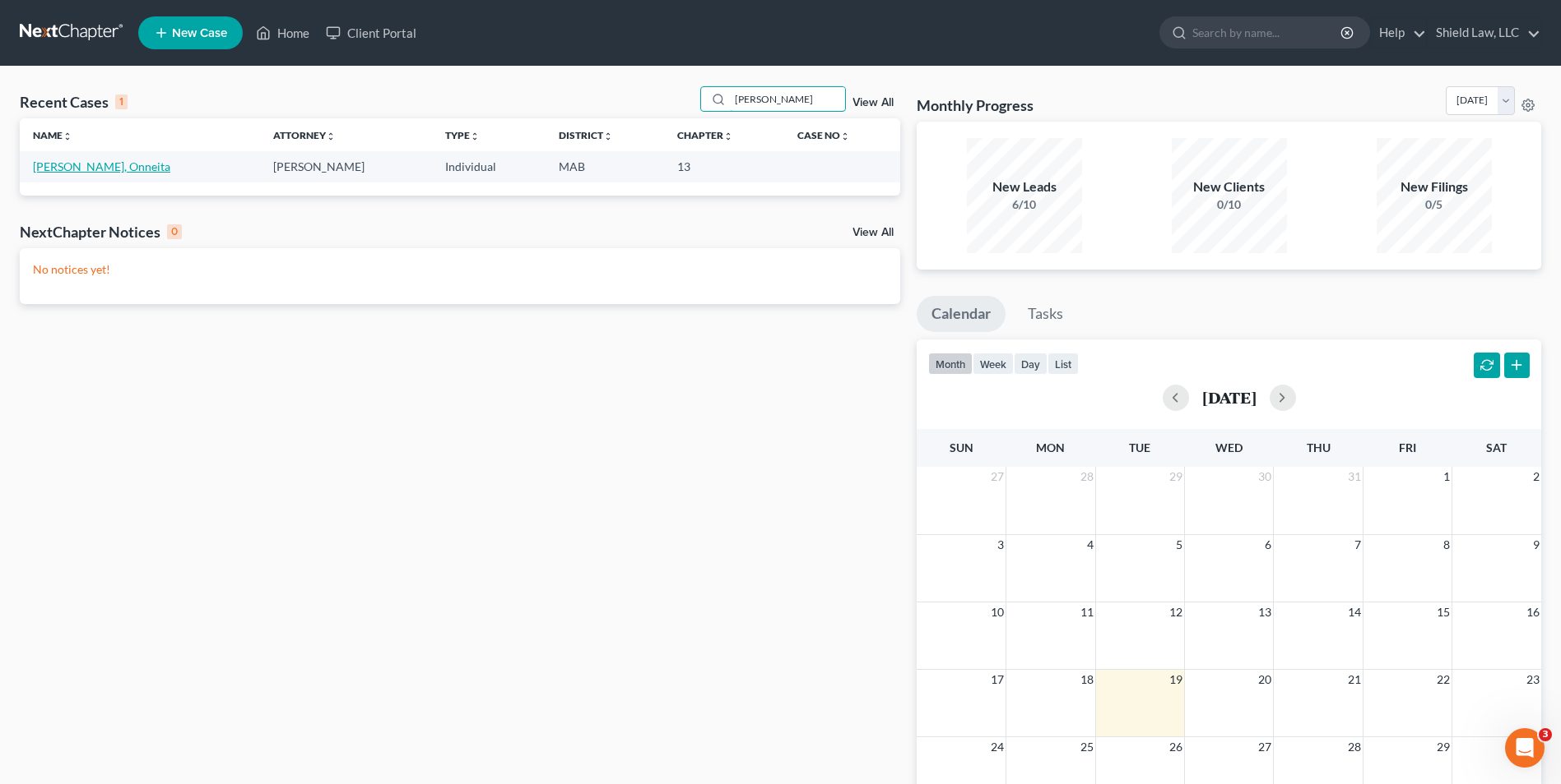
type input "[PERSON_NAME]"
click at [82, 163] on link "[PERSON_NAME], Onneita" at bounding box center [102, 166] width 137 height 14
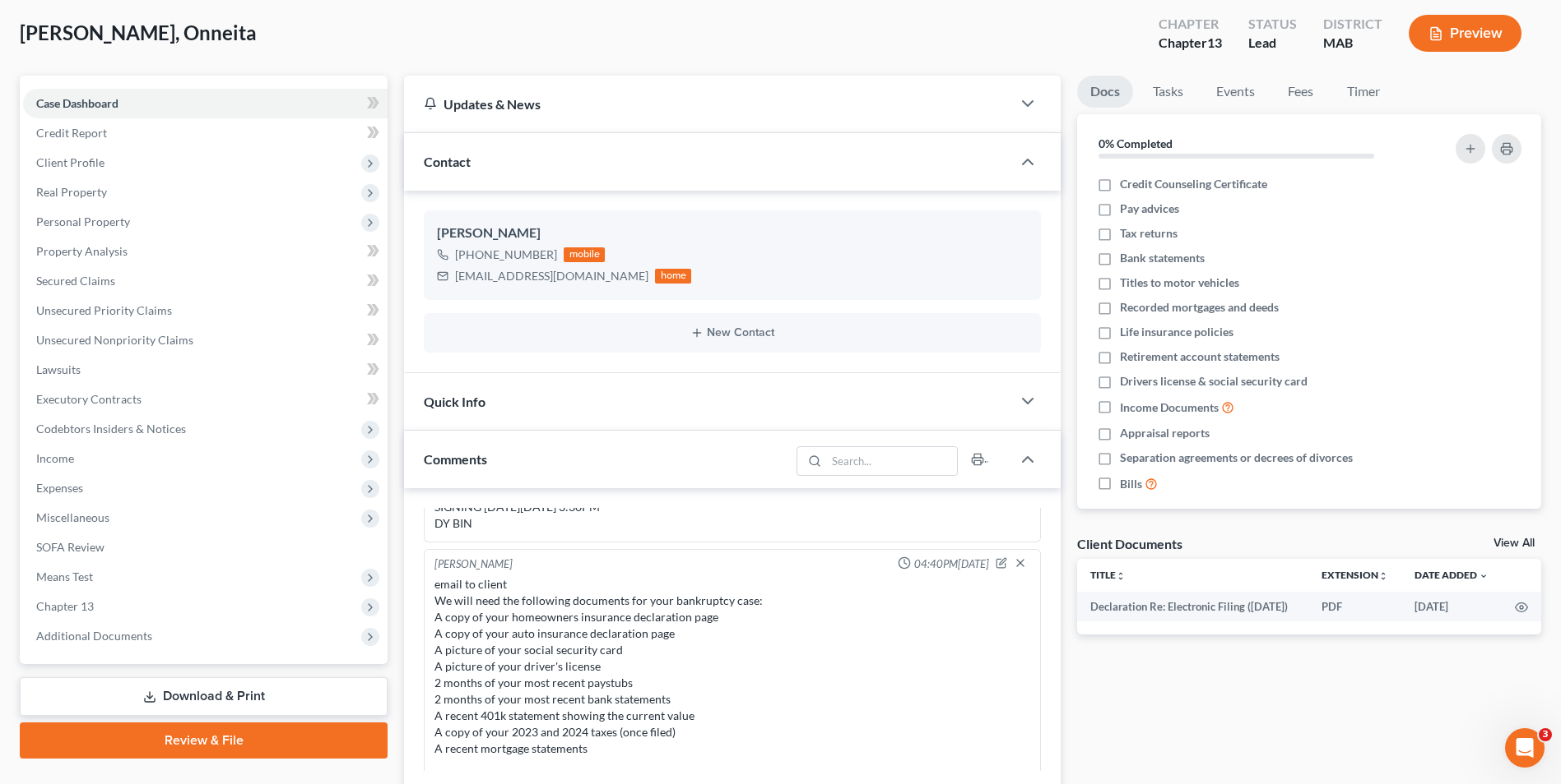
scroll to position [263, 0]
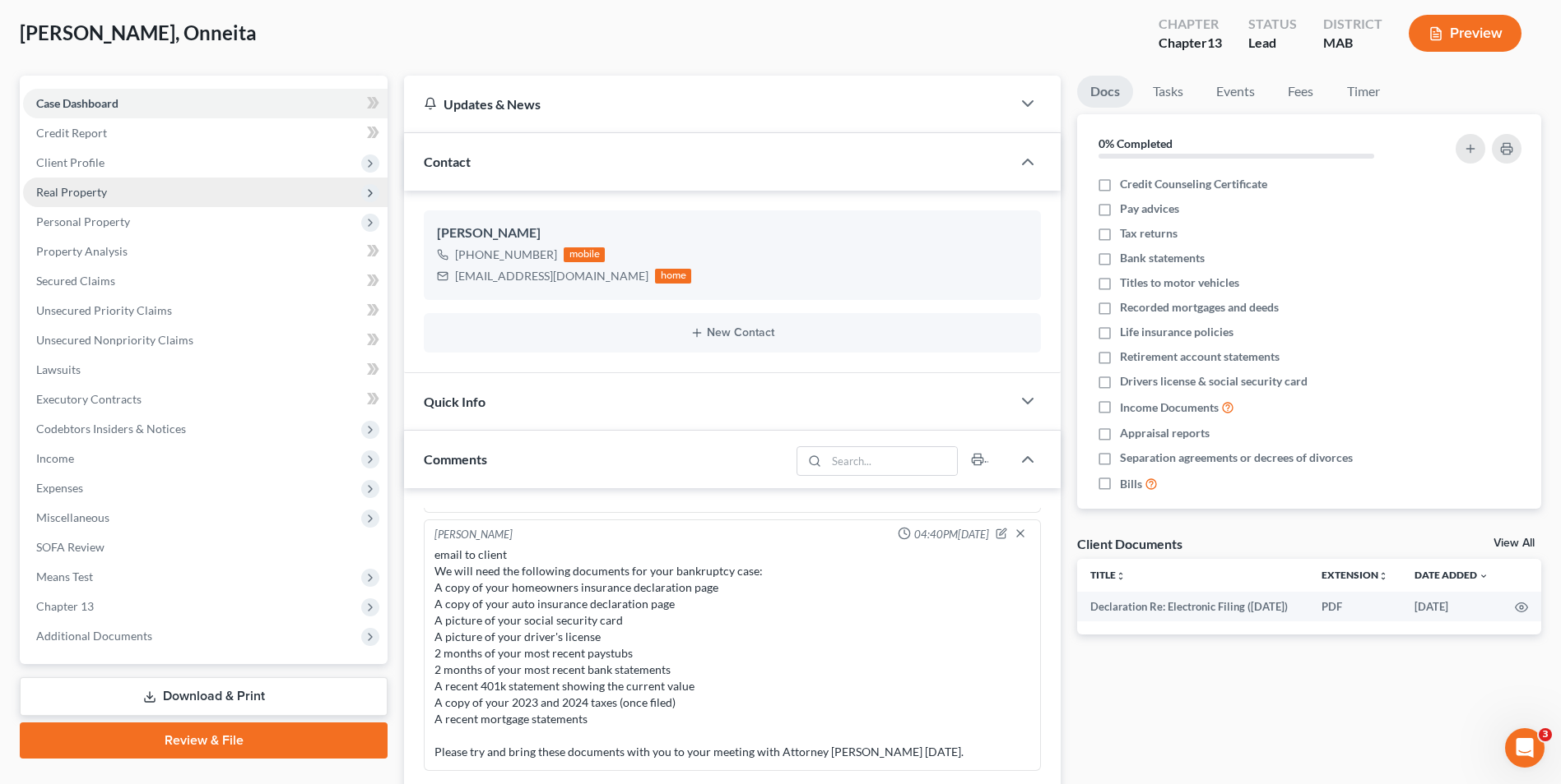
click at [176, 199] on span "Real Property" at bounding box center [205, 193] width 364 height 30
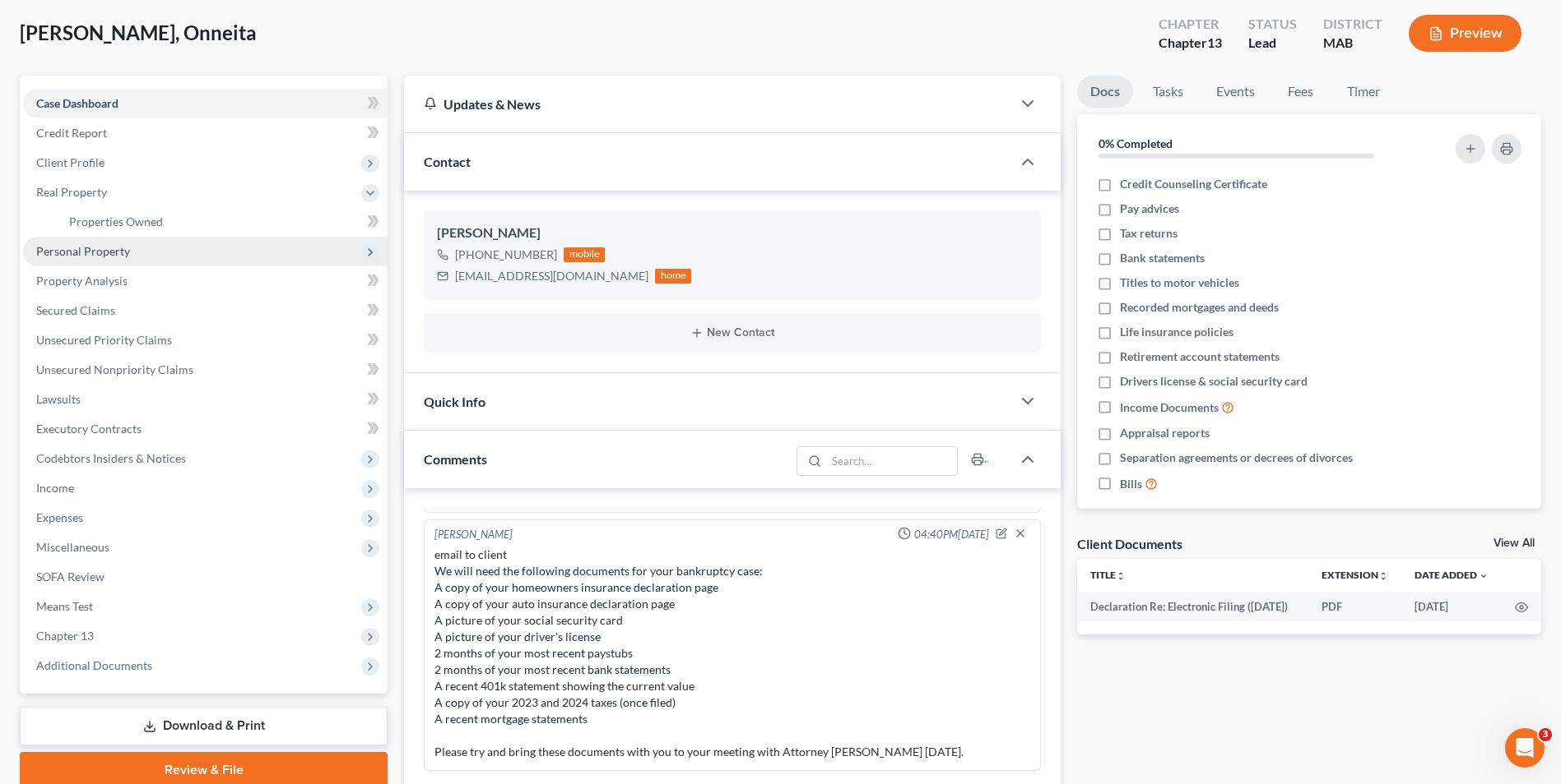
click at [173, 248] on span "Personal Property" at bounding box center [205, 252] width 364 height 30
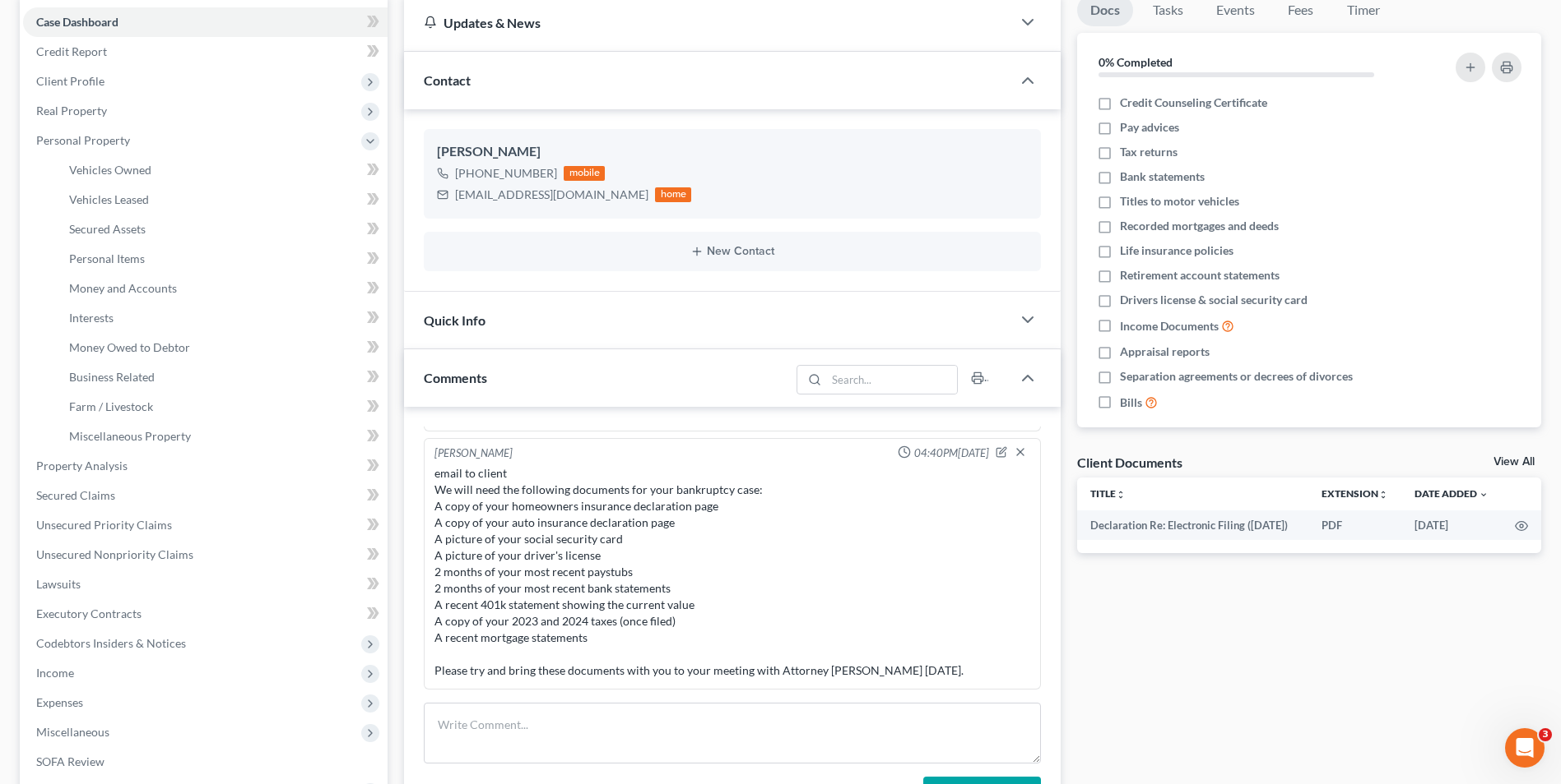
scroll to position [411, 0]
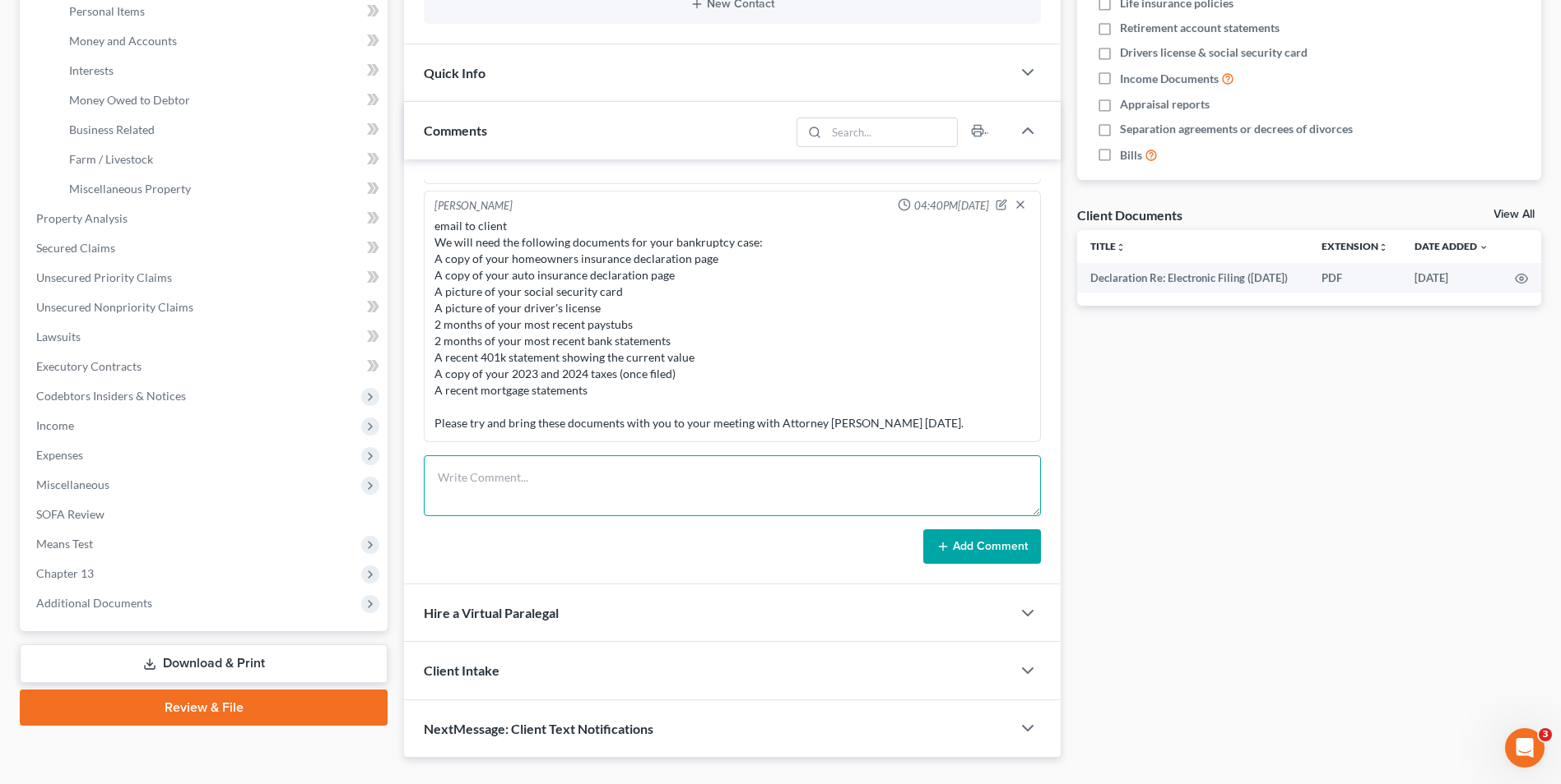
click at [533, 457] on textarea at bounding box center [733, 486] width 617 height 61
type textarea "SS: 025-58-0743"
click at [780, 538] on button "Add Comment" at bounding box center [982, 546] width 117 height 35
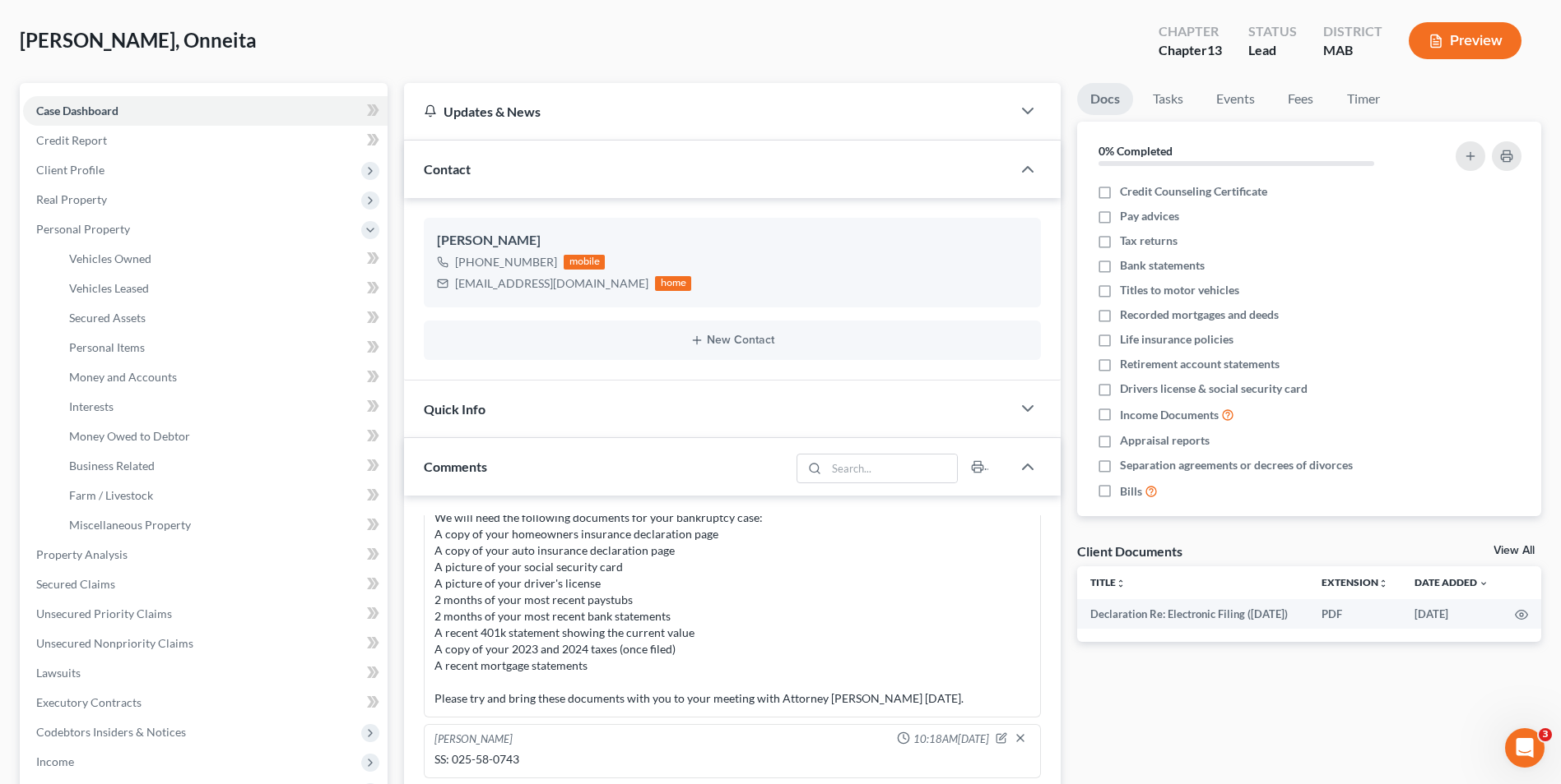
scroll to position [0, 0]
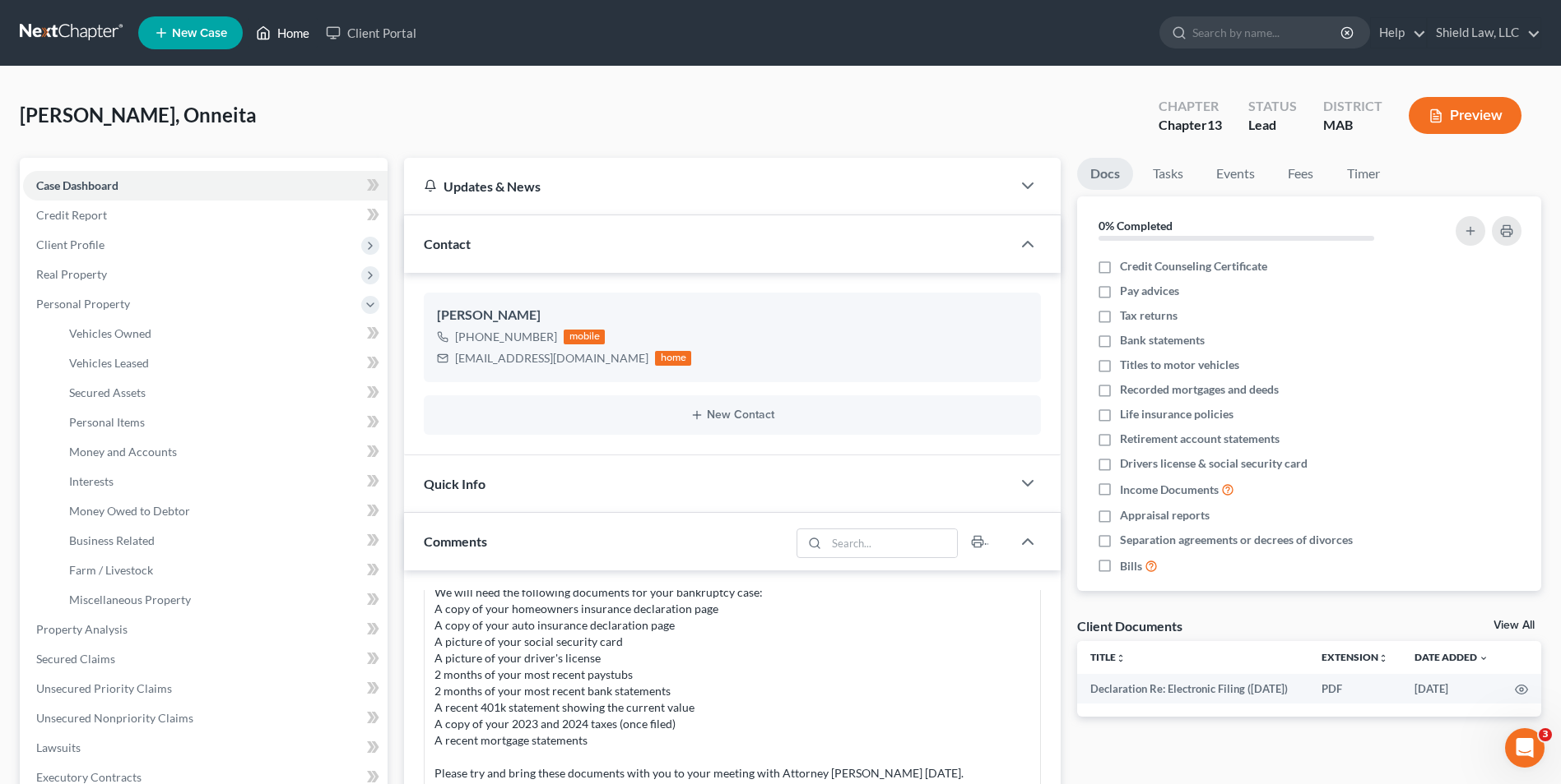
click at [279, 32] on link "Home" at bounding box center [283, 33] width 70 height 30
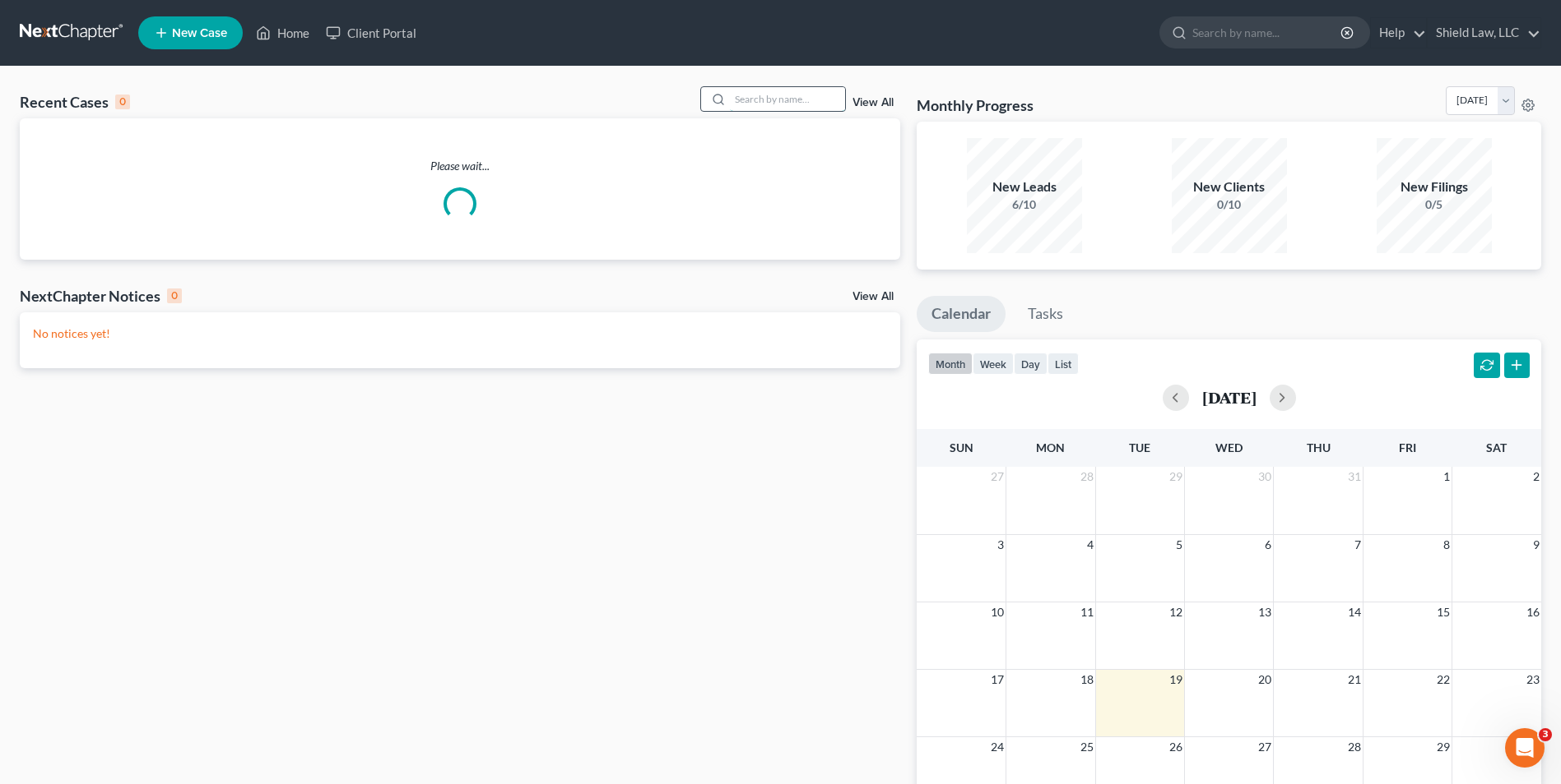
click at [780, 93] on input "search" at bounding box center [787, 99] width 115 height 24
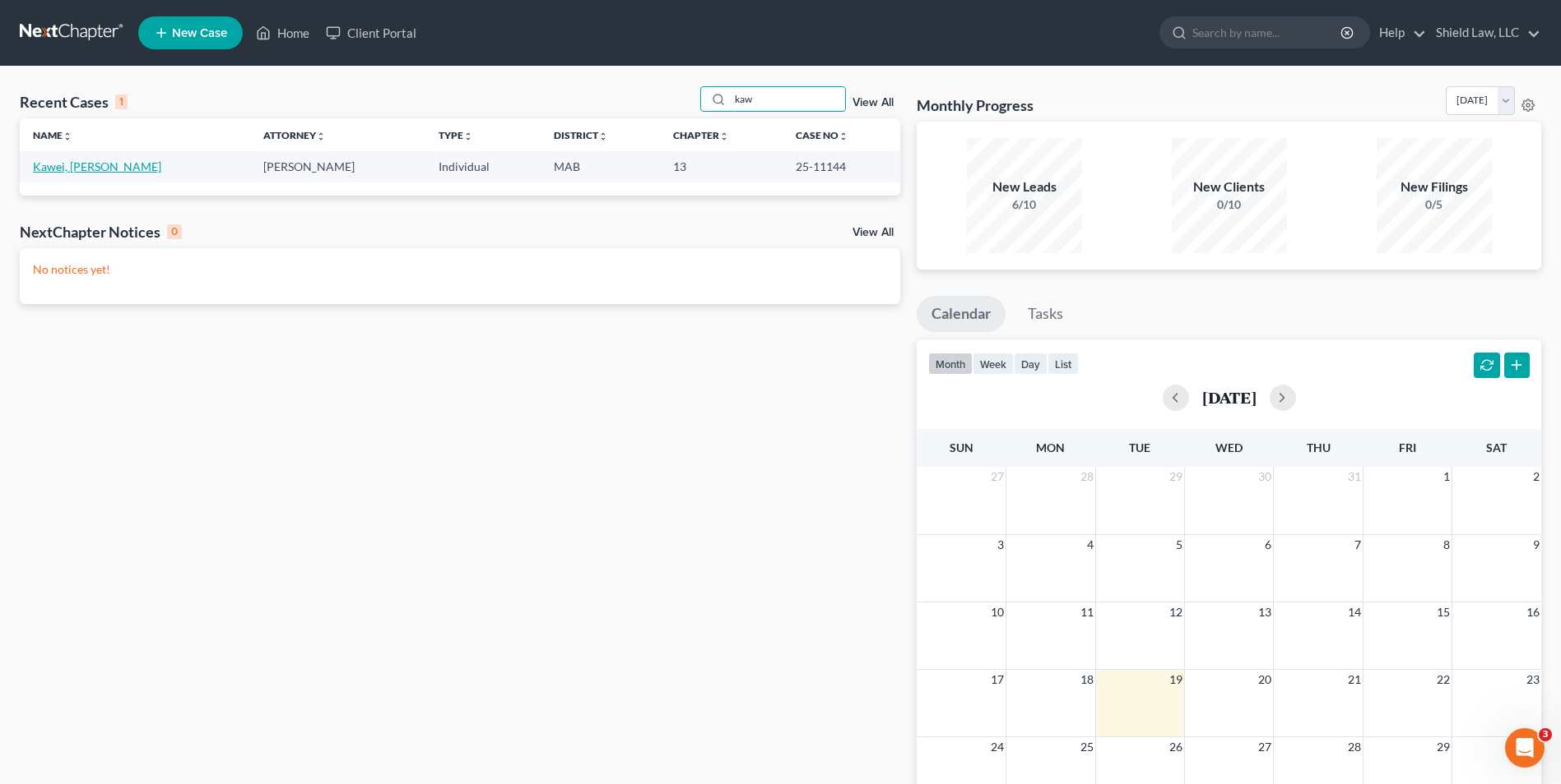
type input "kaw"
click at [69, 164] on link "Kawei, [PERSON_NAME]" at bounding box center [97, 166] width 128 height 14
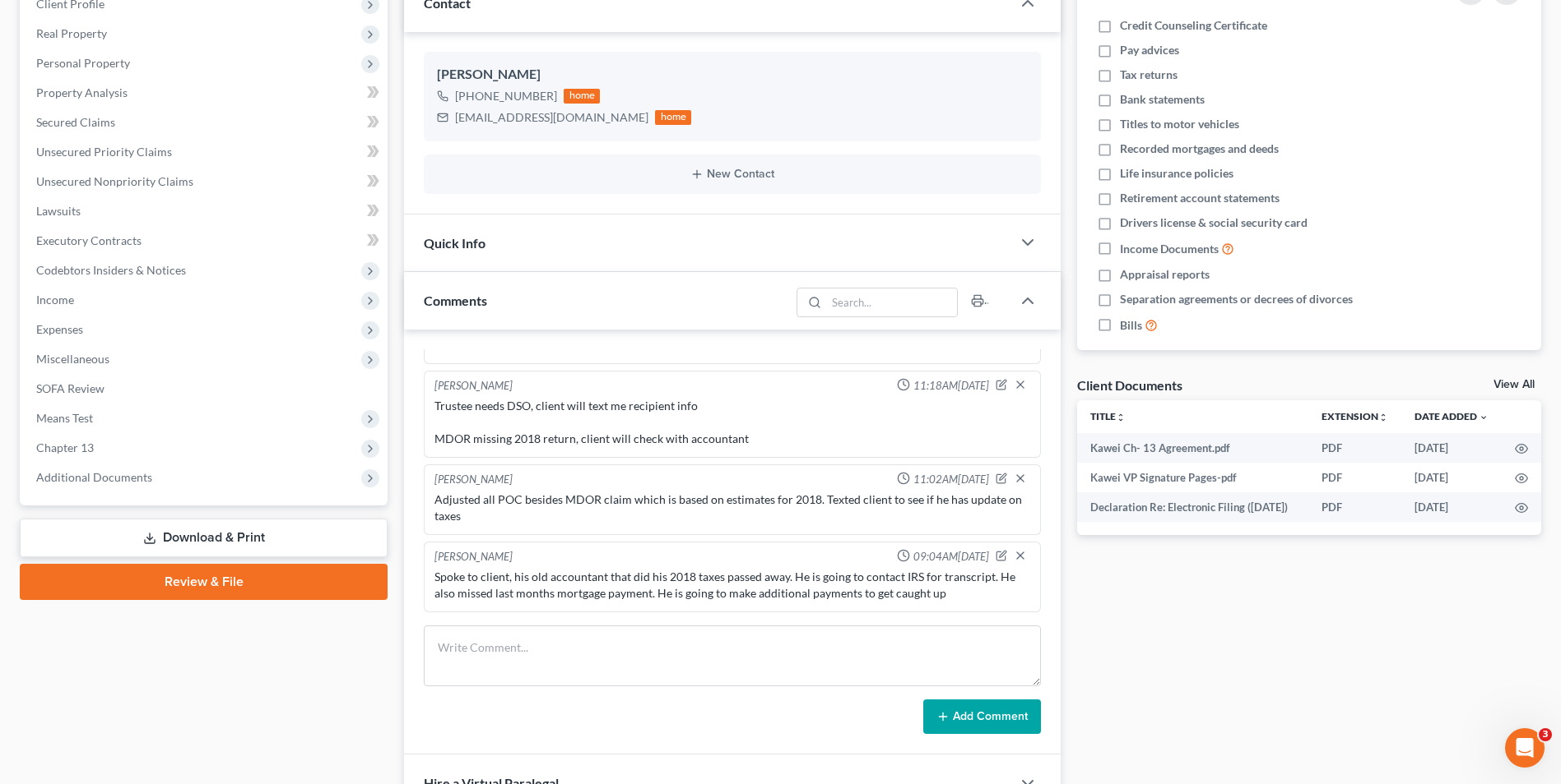
scroll to position [247, 0]
